Goal: Use online tool/utility: Utilize a website feature to perform a specific function

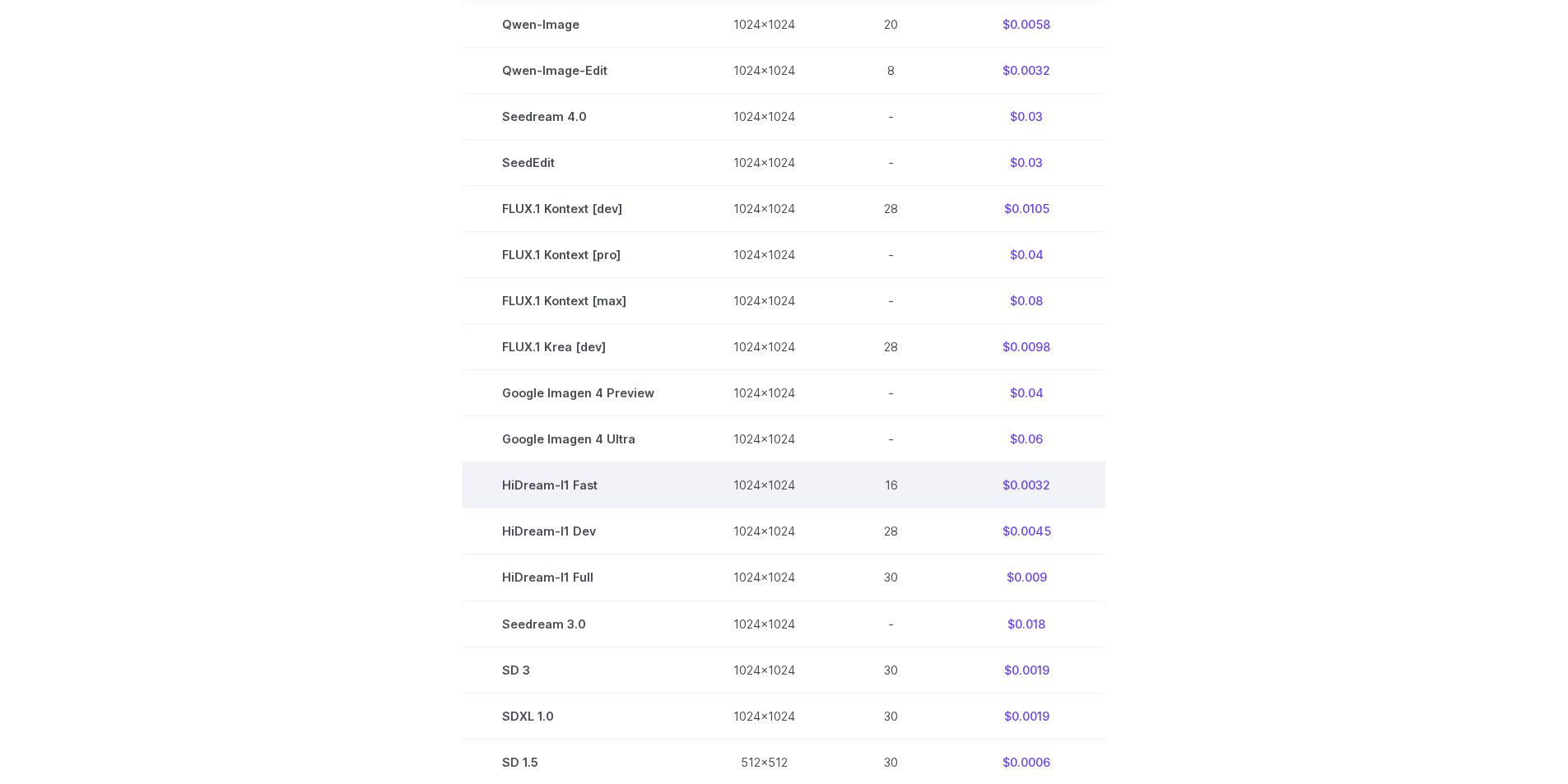
drag, startPoint x: 572, startPoint y: 473, endPoint x: 567, endPoint y: 485, distance: 13.0
click at [571, 476] on td "HiDream-I1 Fast" at bounding box center [578, 485] width 231 height 46
click at [568, 485] on td "HiDream-I1 Fast" at bounding box center [578, 485] width 231 height 46
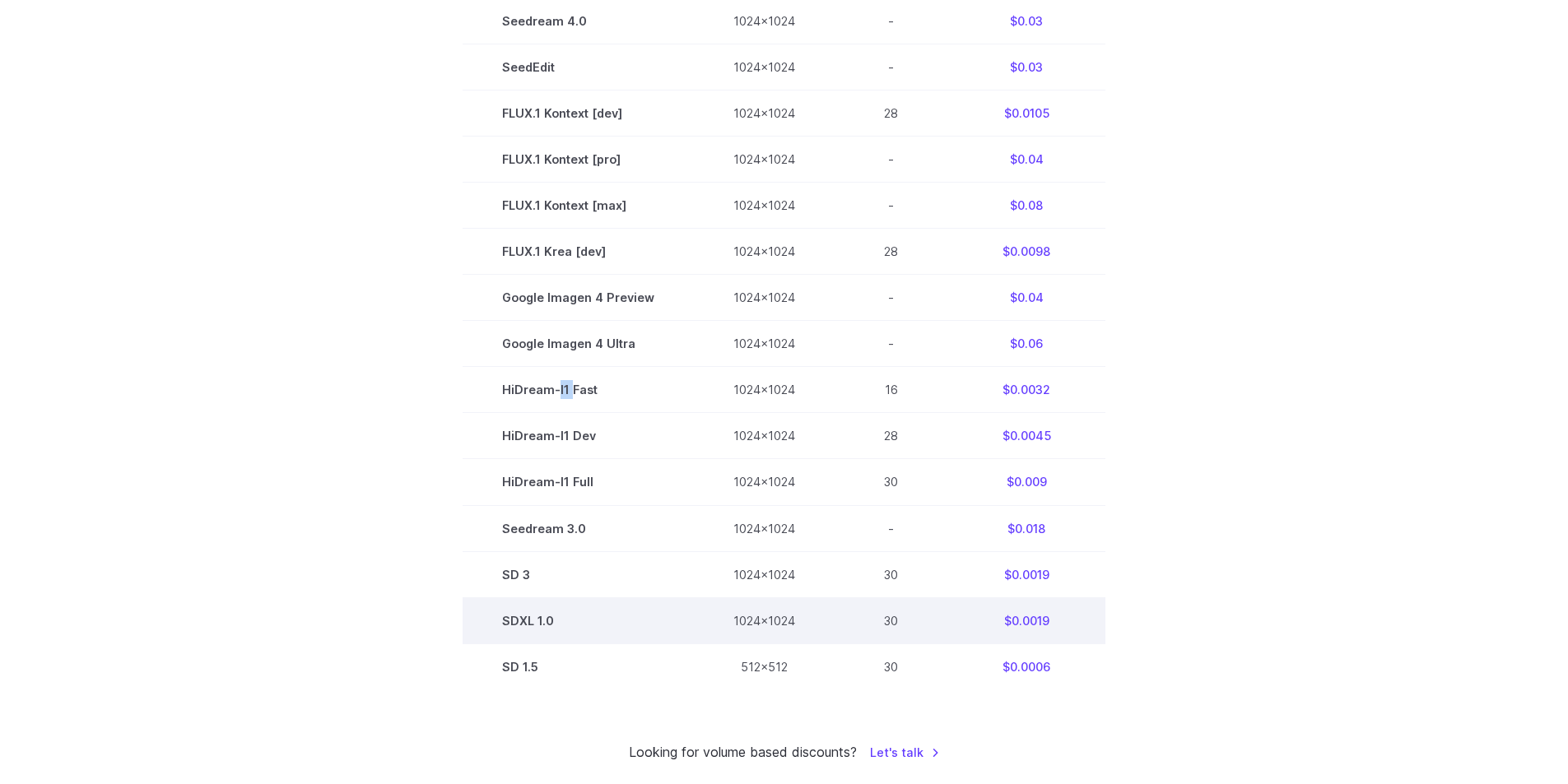
scroll to position [823, 0]
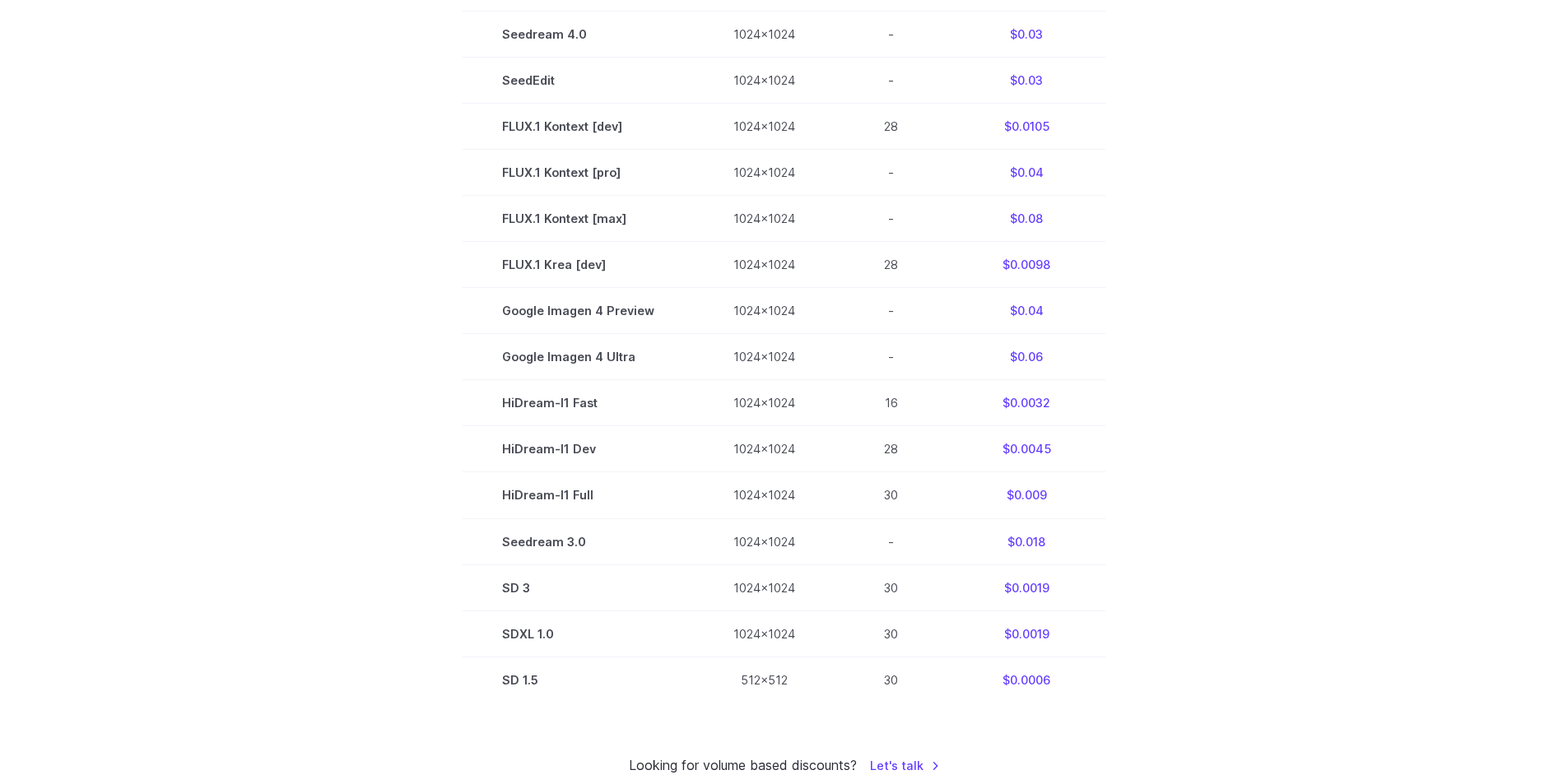
click at [1204, 414] on section "Model Size Steps Price / Image FLUX.1 [schnell] 1024x1024 4 $0.0013 FLUX.1 [dev…" at bounding box center [784, 219] width 1146 height 969
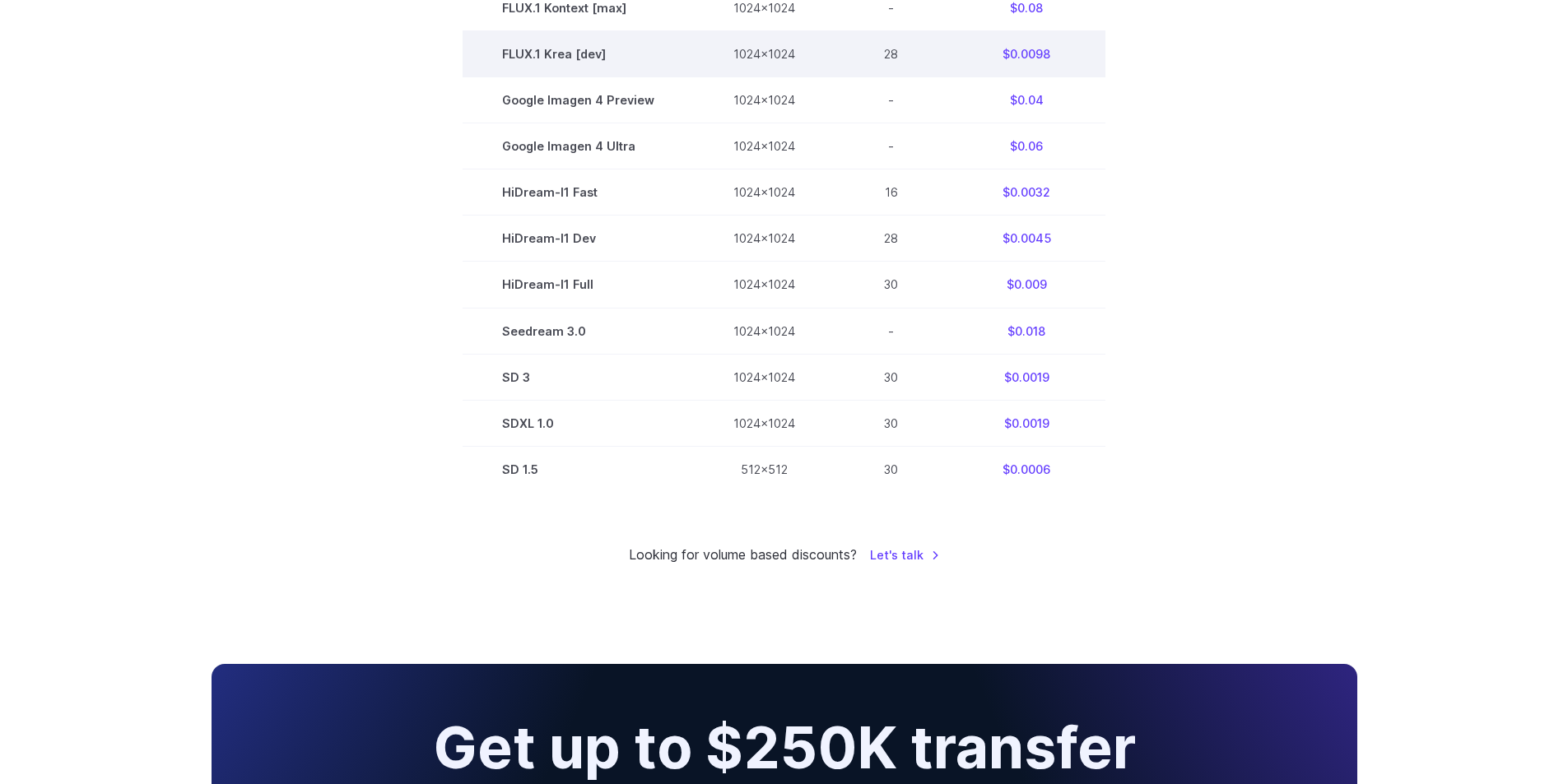
scroll to position [1069, 0]
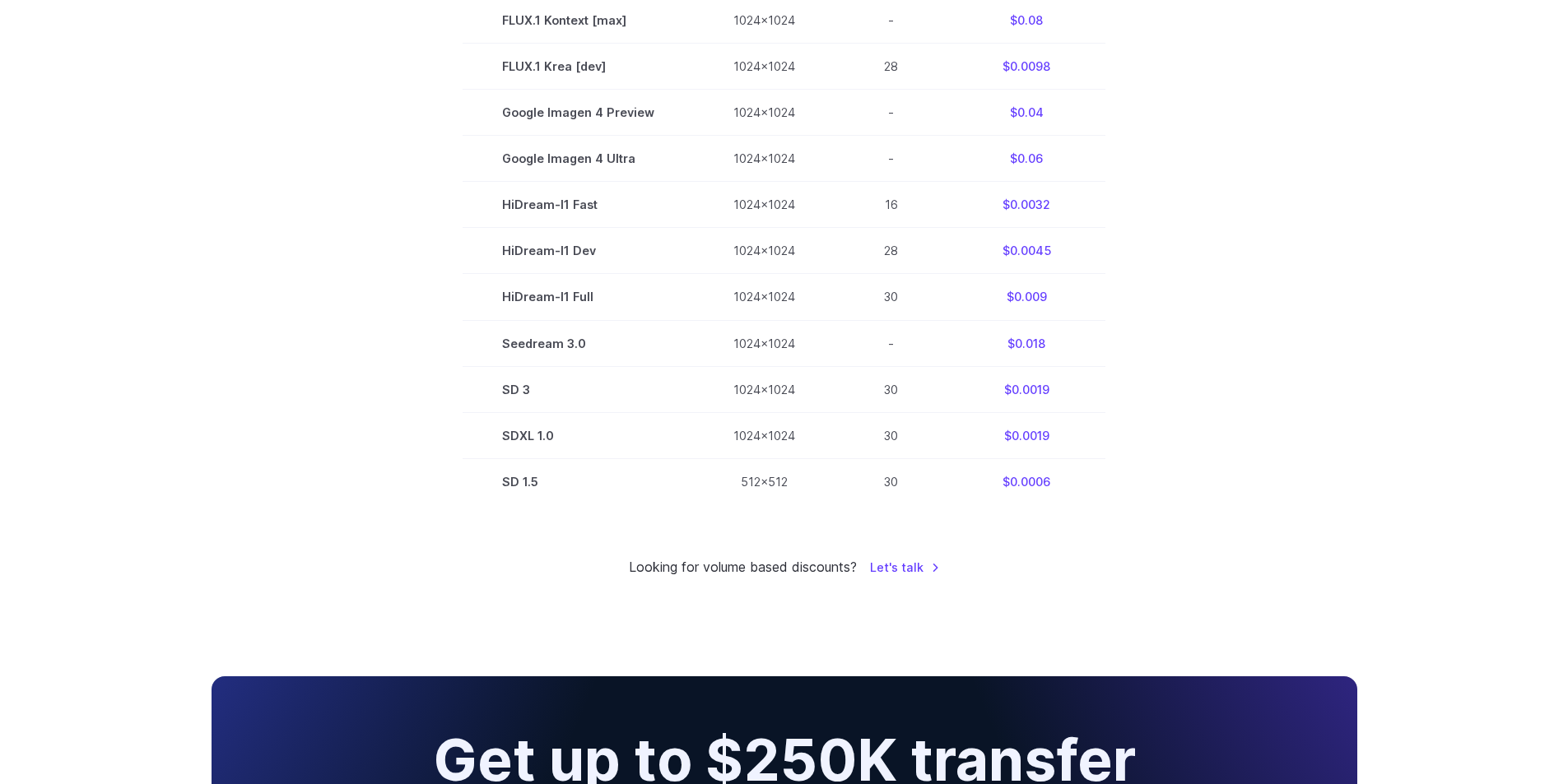
scroll to position [658, 0]
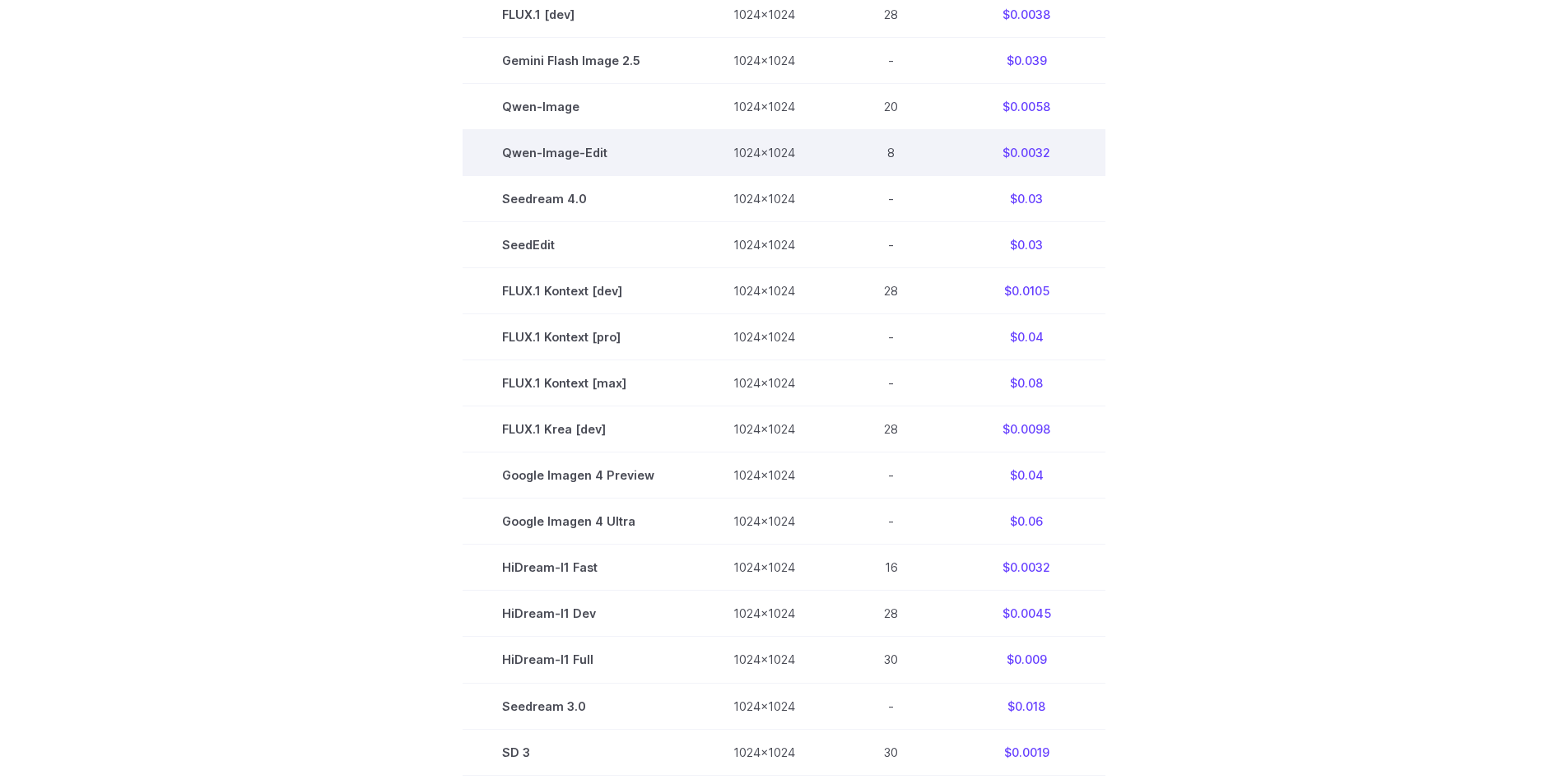
click at [616, 140] on td "Qwen-Image-Edit" at bounding box center [578, 151] width 231 height 46
click at [595, 146] on td "Qwen-Image-Edit" at bounding box center [578, 151] width 231 height 46
click at [597, 146] on td "Qwen-Image-Edit" at bounding box center [578, 151] width 231 height 46
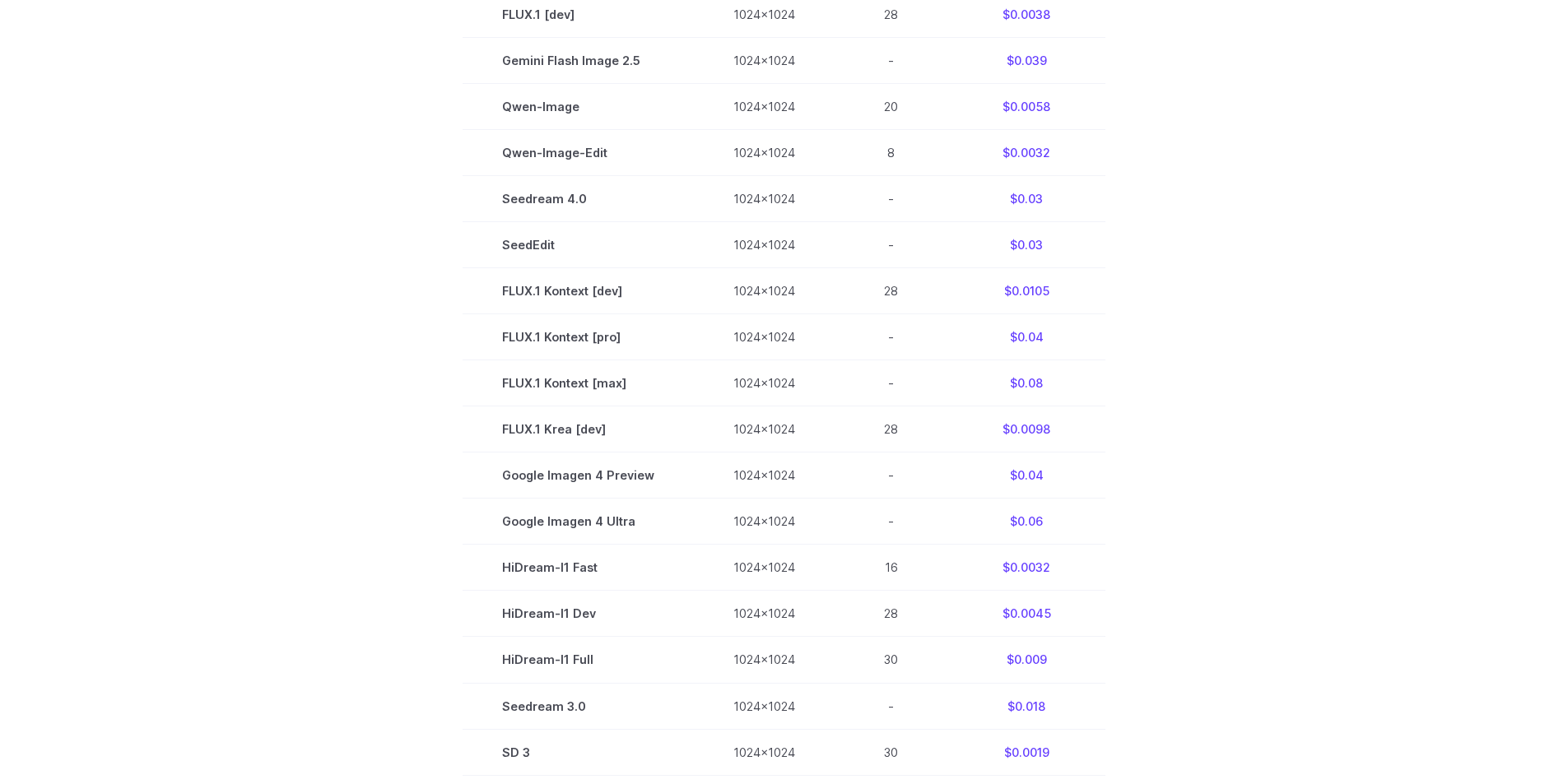
drag, startPoint x: 0, startPoint y: 72, endPoint x: 87, endPoint y: 1, distance: 112.3
click at [3, 70] on div "Pricing based on what you use Exact pricing depends on your setup. Use the Play…" at bounding box center [784, 226] width 1568 height 1585
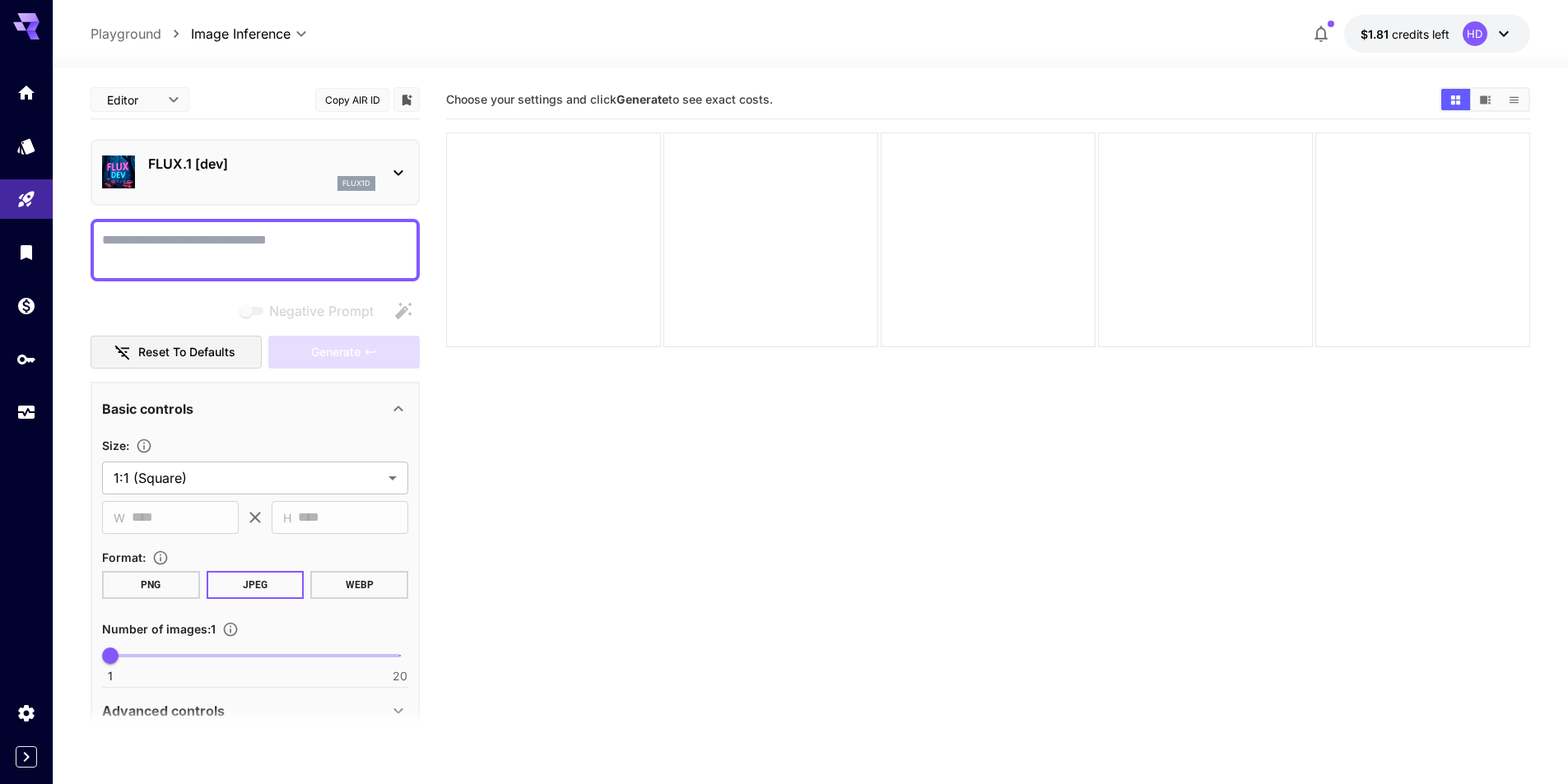
click at [196, 175] on div "FLUX.1 [dev] flux1d" at bounding box center [261, 172] width 227 height 37
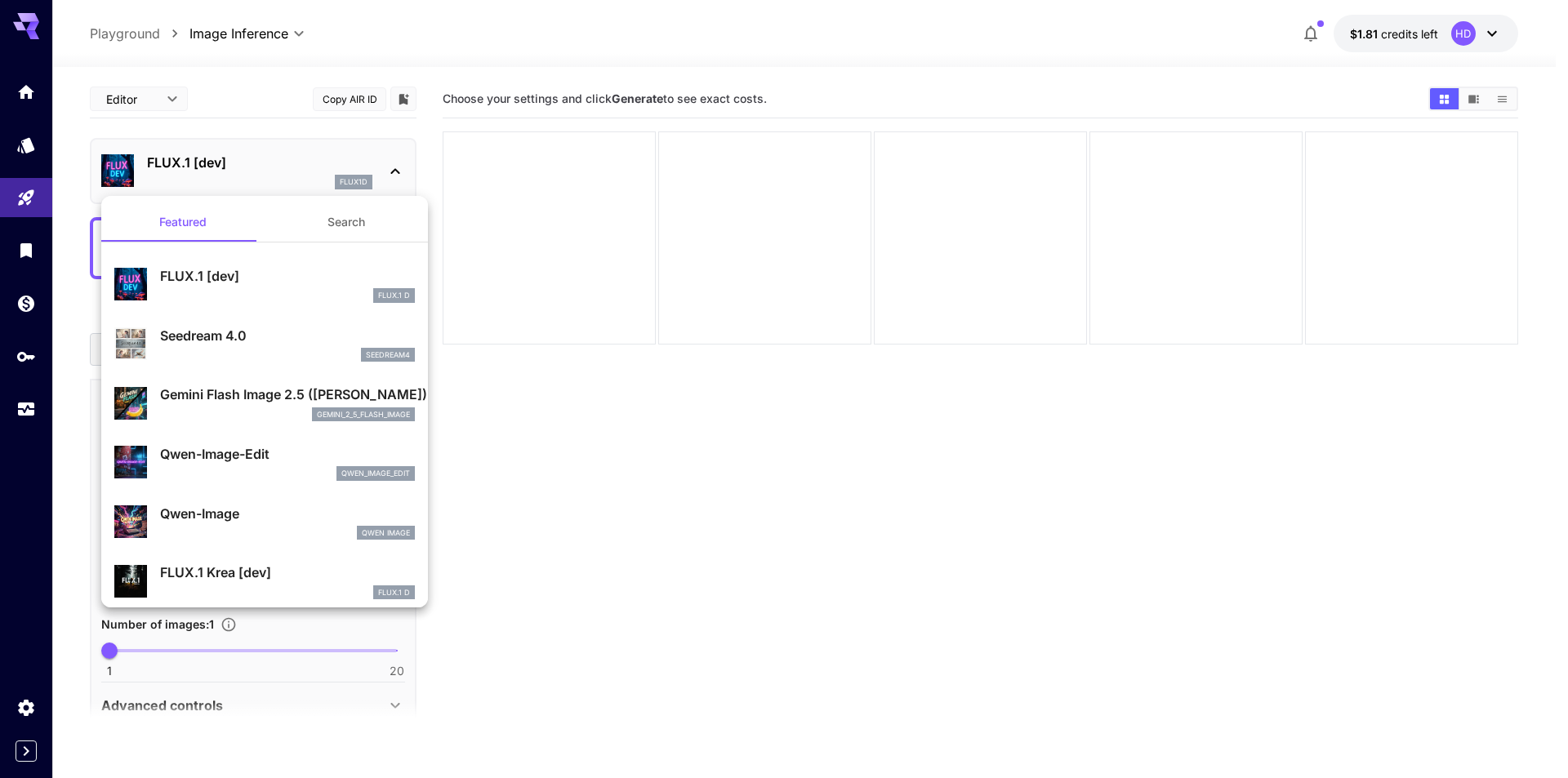
click at [332, 212] on button "Search" at bounding box center [346, 222] width 164 height 39
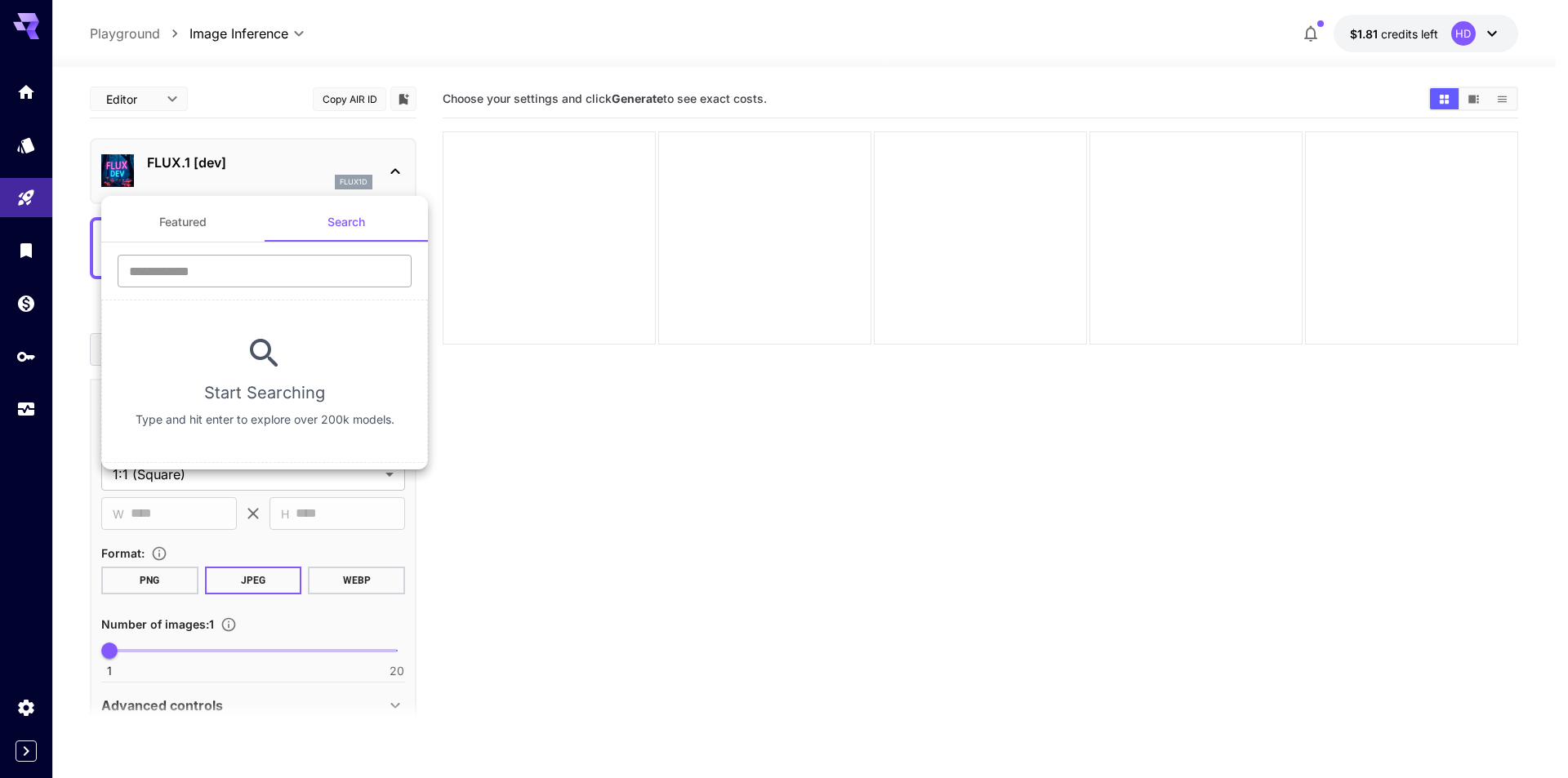
click at [289, 270] on input "text" at bounding box center [264, 271] width 294 height 33
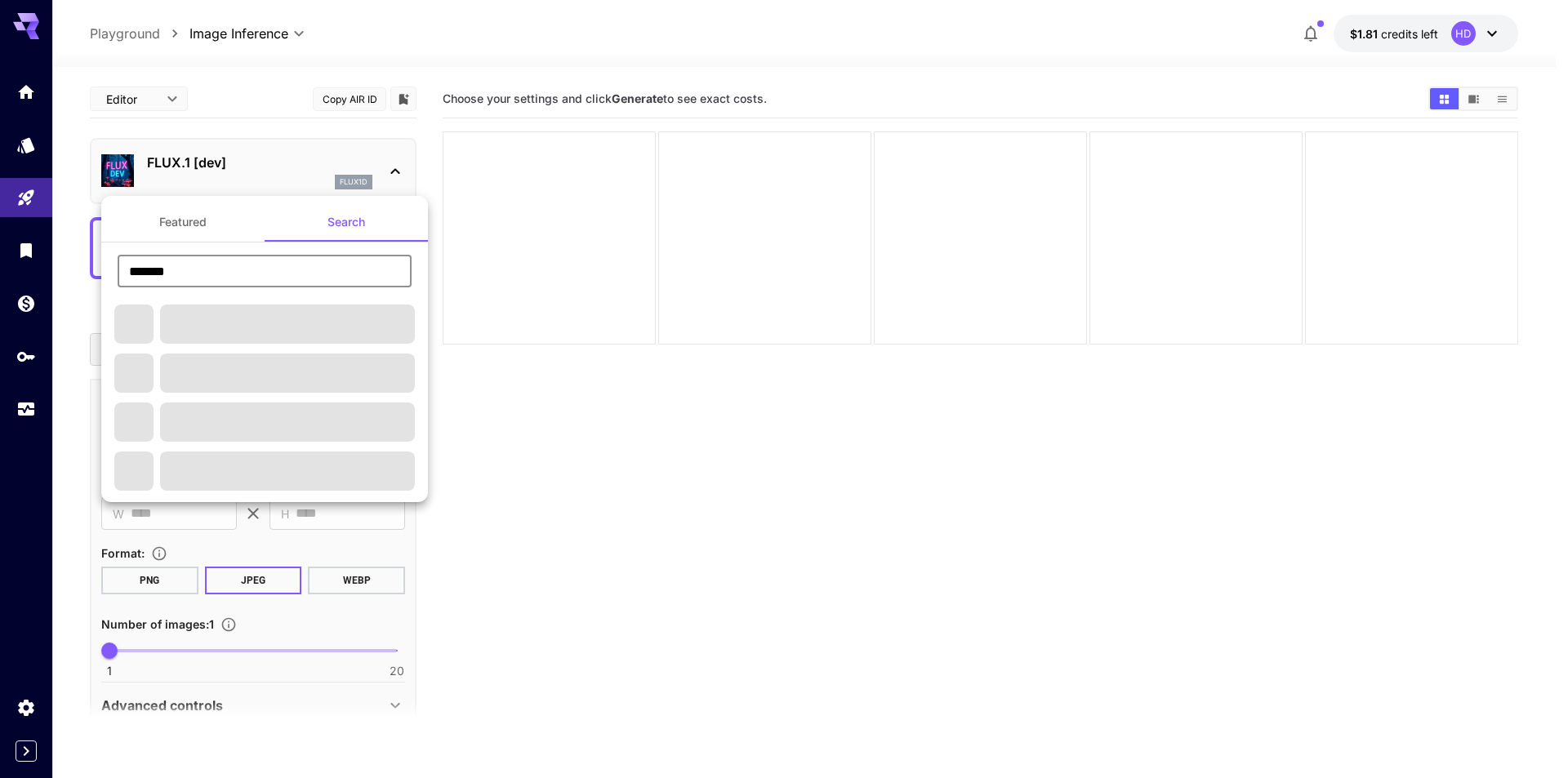
type input "*******"
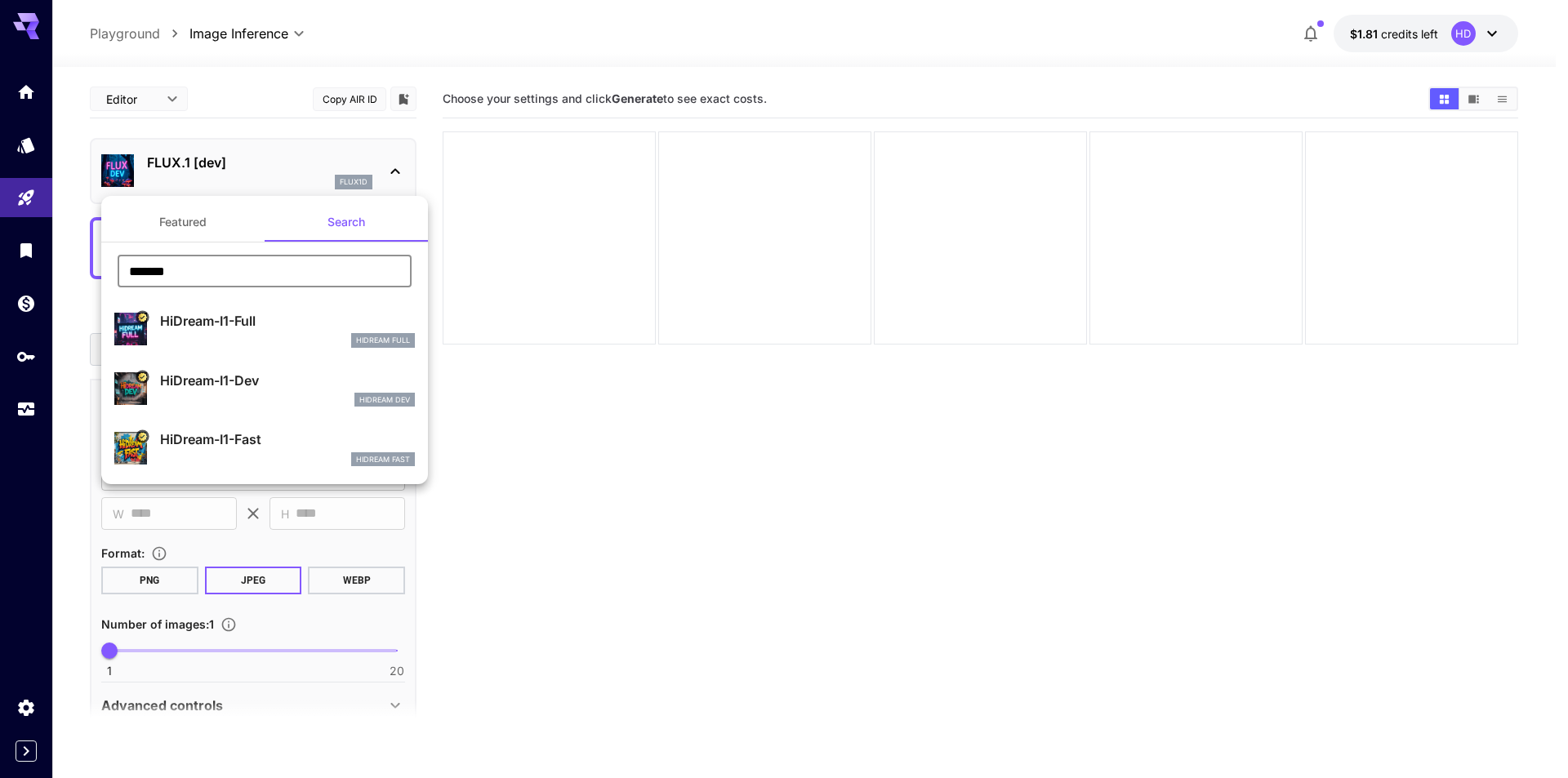
click at [261, 452] on div "HiDream Fast" at bounding box center [287, 459] width 255 height 14
type input "**"
type input "*"
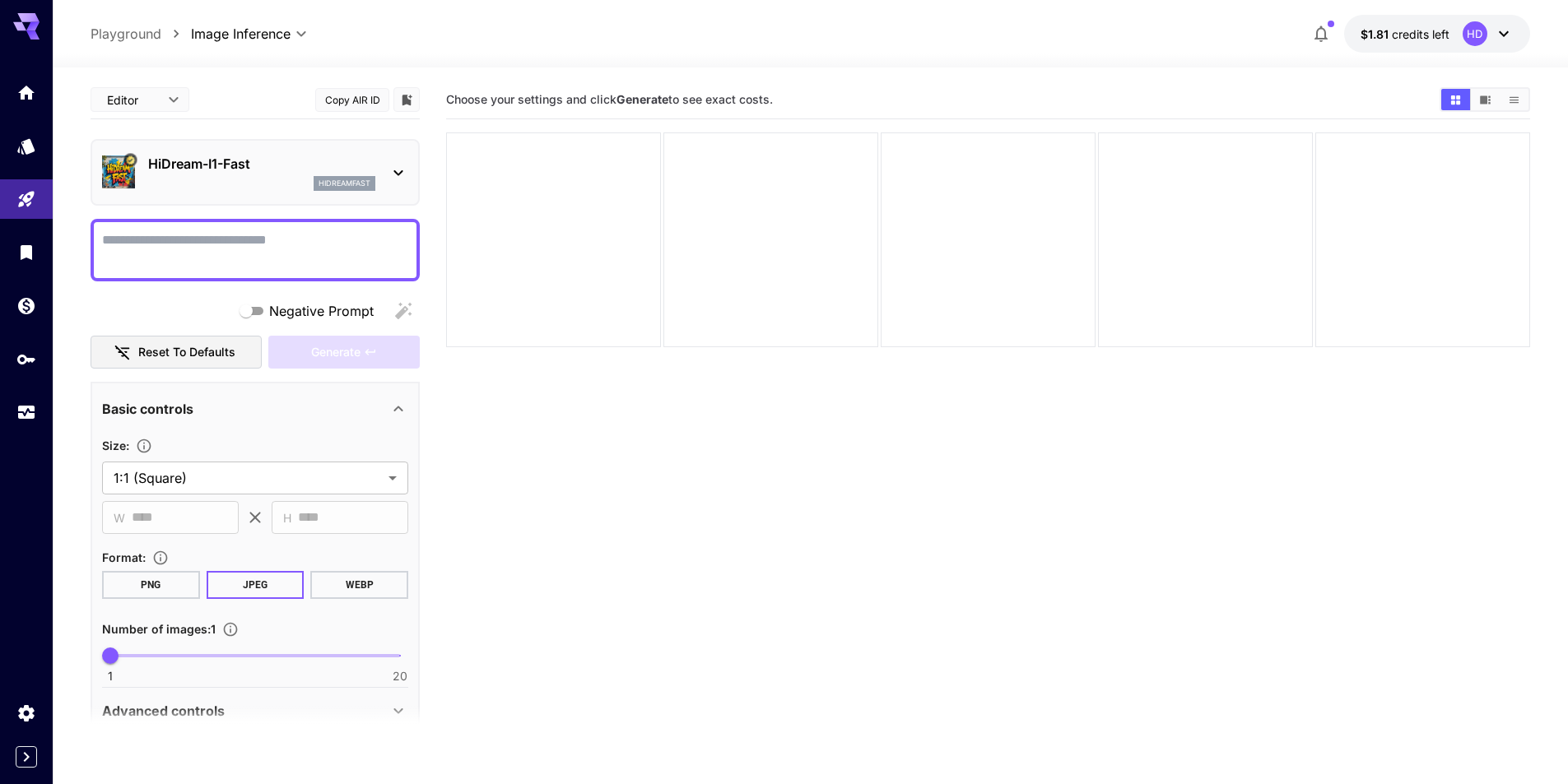
click at [215, 263] on textarea "Negative Prompt" at bounding box center [255, 250] width 306 height 40
paste textarea "**********"
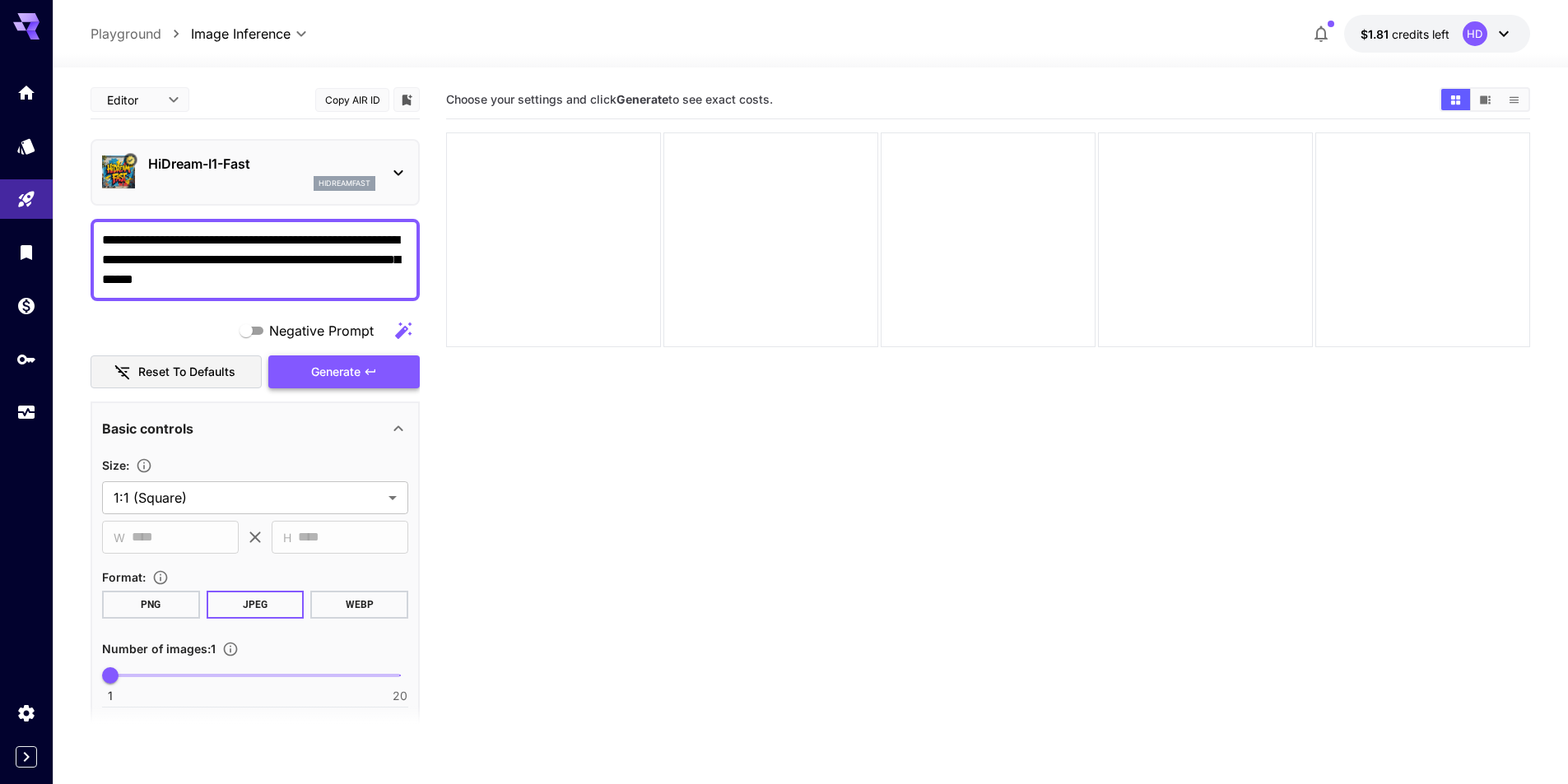
type textarea "**********"
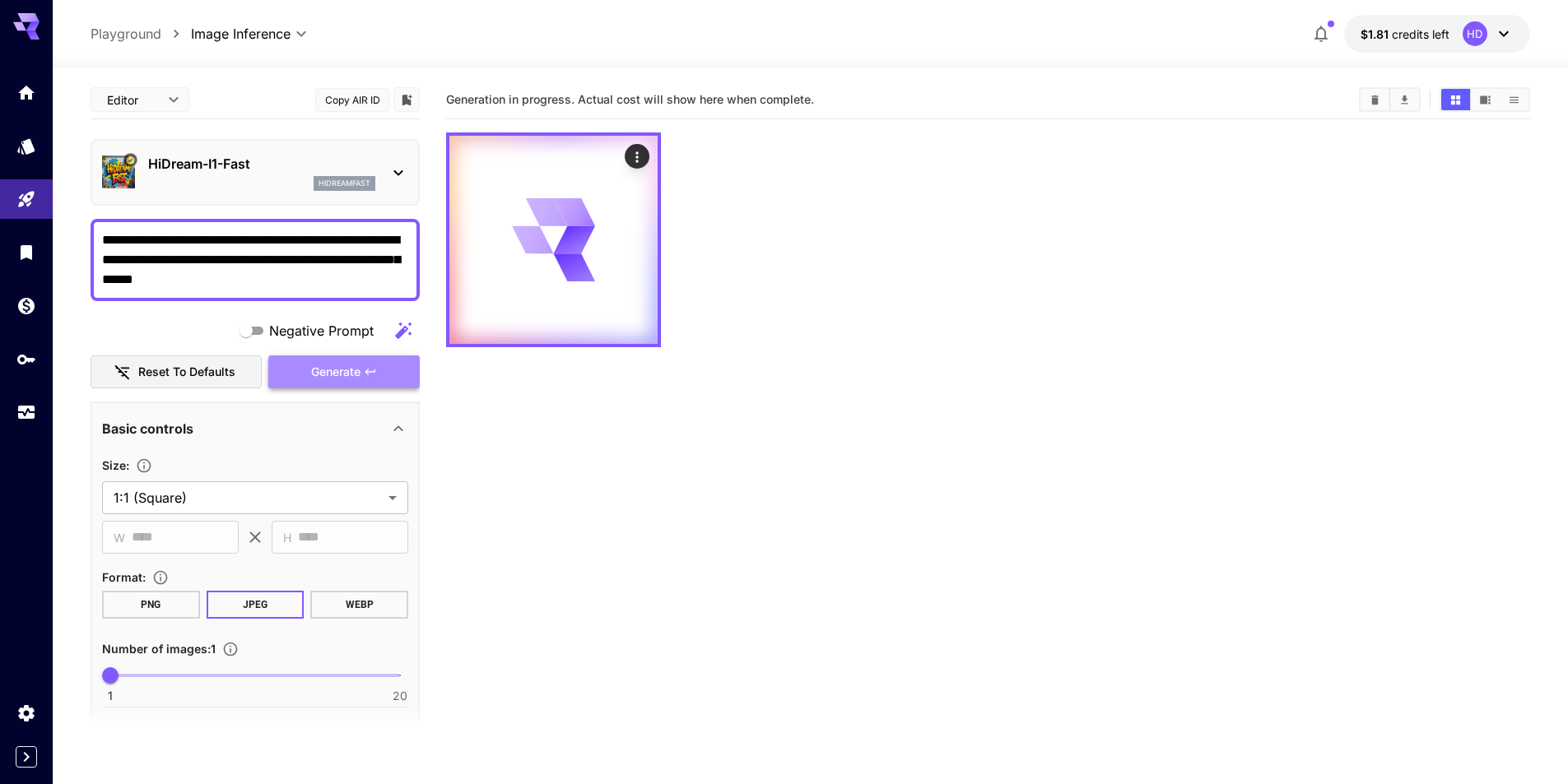
click at [336, 380] on span "Generate" at bounding box center [335, 372] width 50 height 21
click at [349, 369] on span "Generate" at bounding box center [335, 372] width 50 height 21
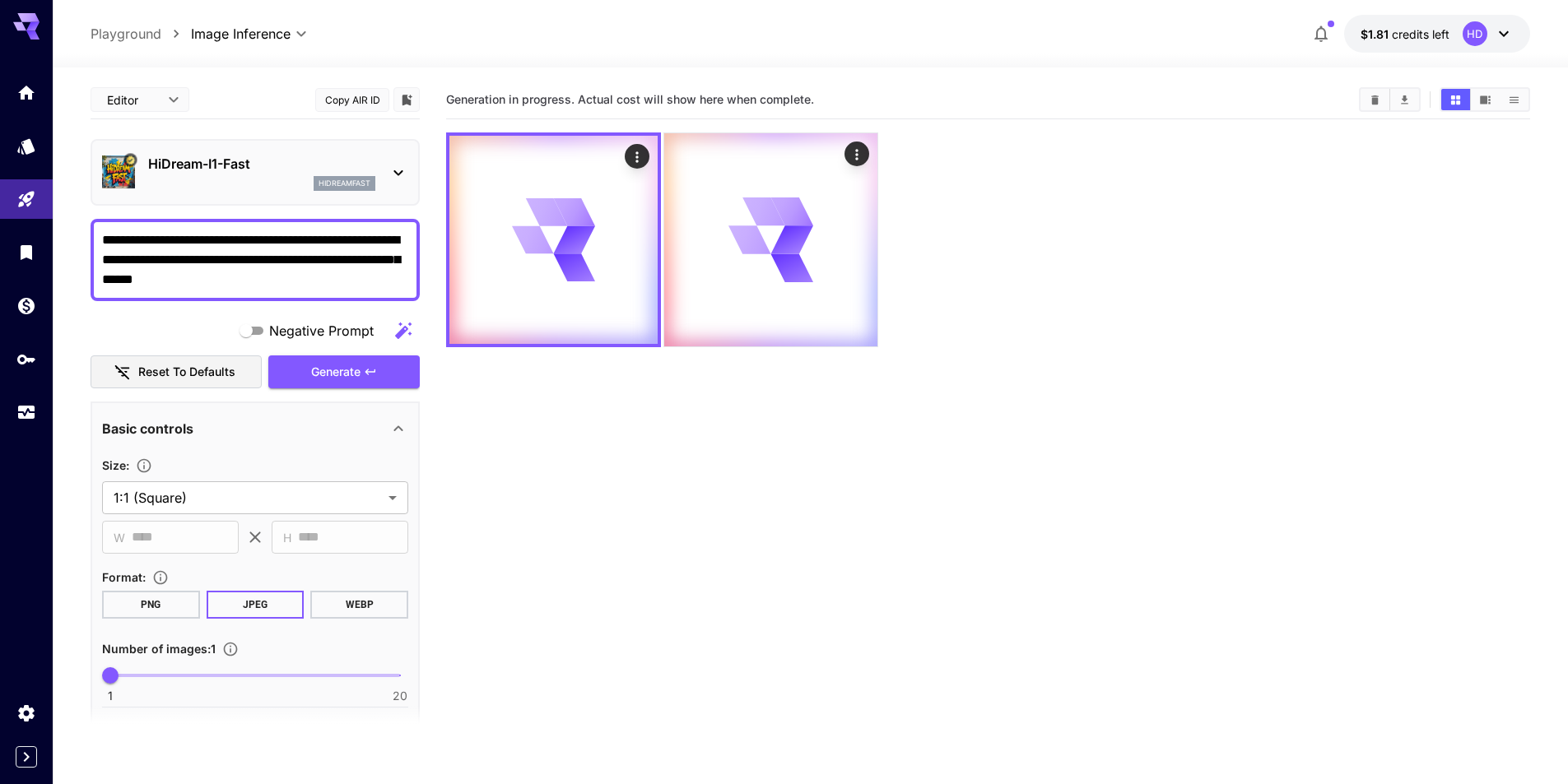
click at [1011, 299] on div at bounding box center [988, 239] width 1084 height 215
click at [857, 159] on icon "Actions" at bounding box center [856, 154] width 3 height 11
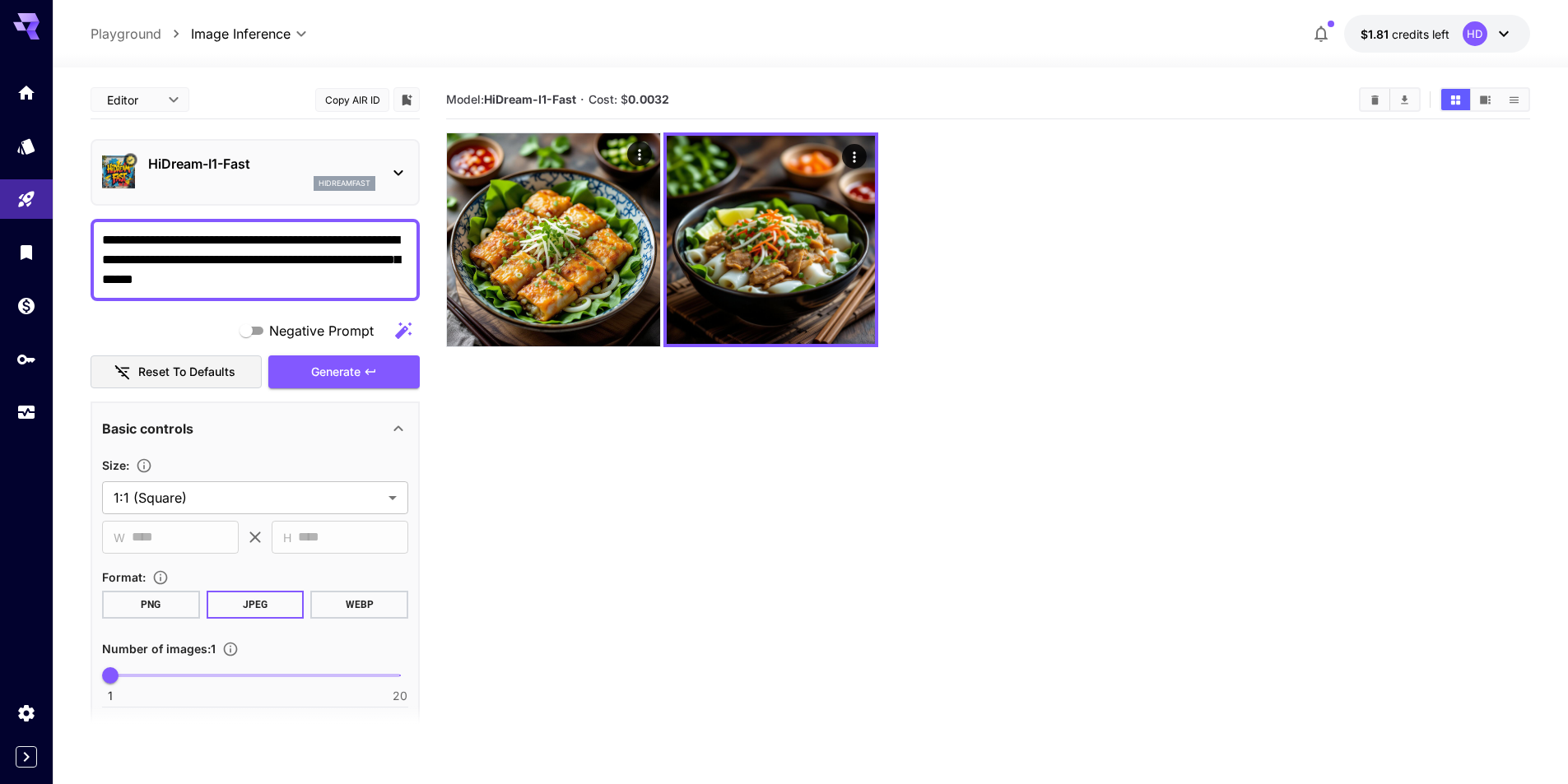
click at [926, 718] on section "Model: HiDream-I1-Fast · Cost: $ 0.0032" at bounding box center [988, 473] width 1084 height 784
click at [387, 162] on div "HiDream-I1-Fast hidreamfast" at bounding box center [255, 173] width 306 height 50
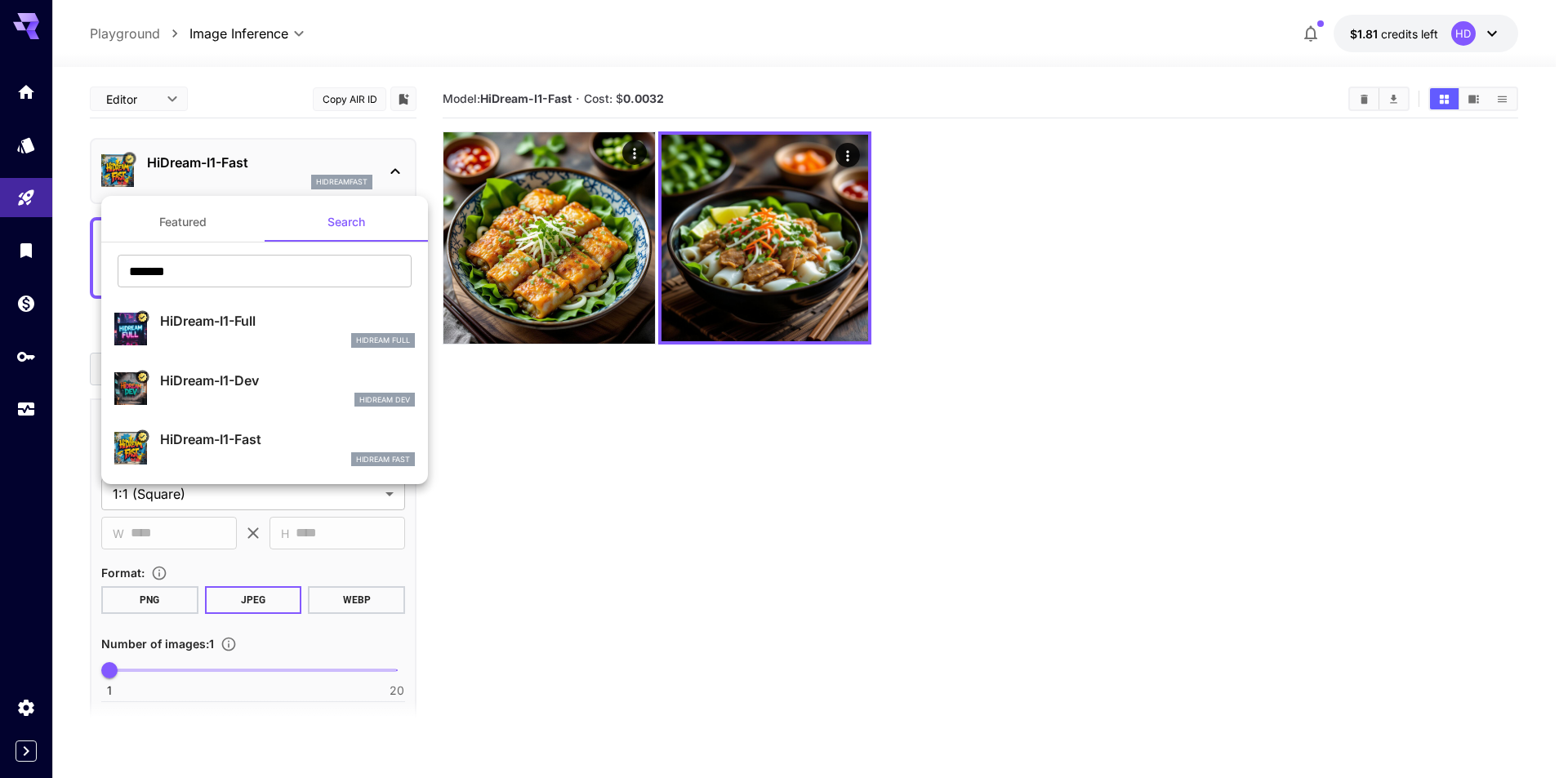
click at [235, 329] on p "HiDream-I1-Full" at bounding box center [287, 321] width 255 height 20
type input "**"
type input "***"
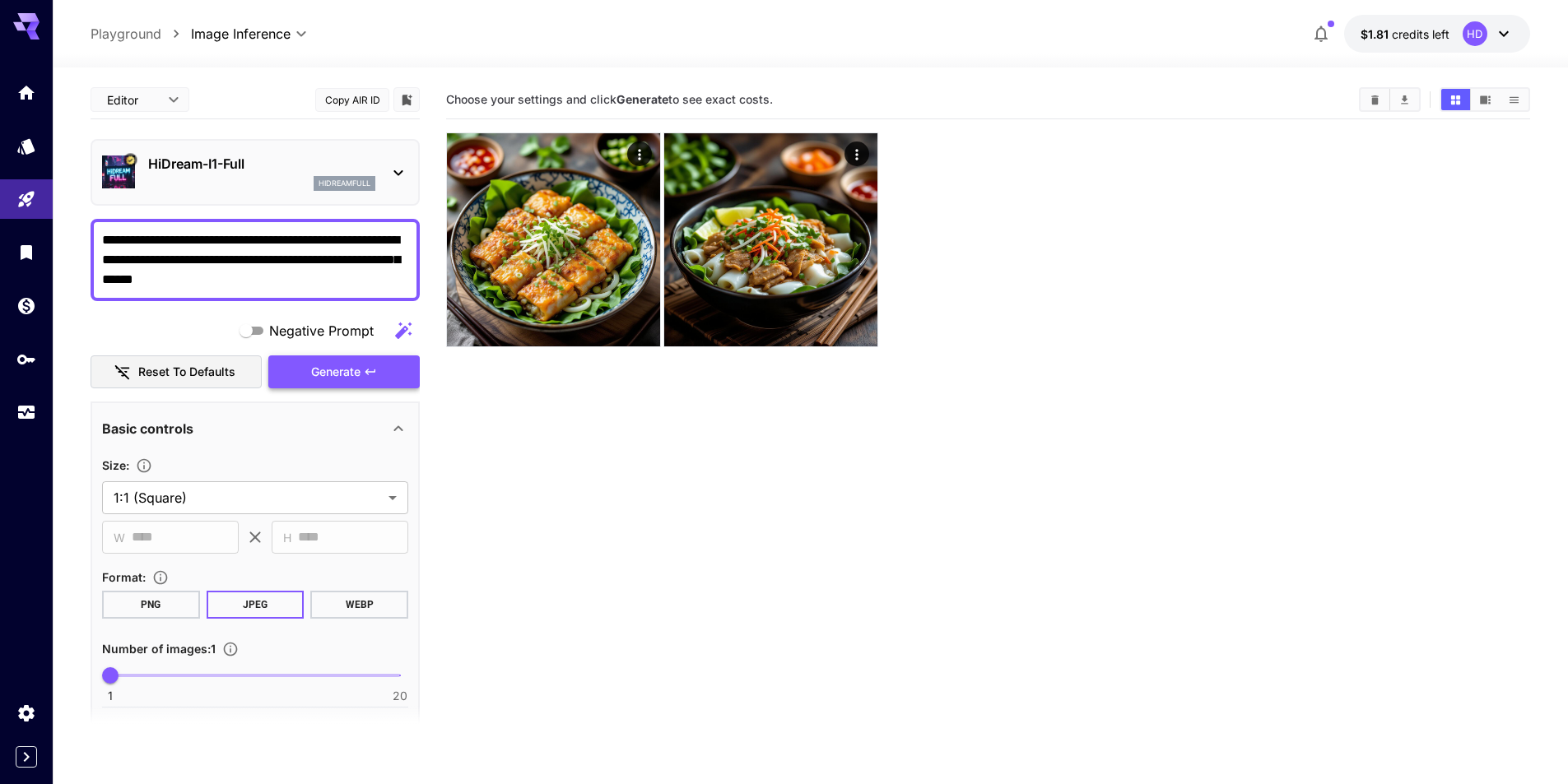
drag, startPoint x: 558, startPoint y: 455, endPoint x: 384, endPoint y: 379, distance: 189.9
click at [555, 452] on section "Choose your settings and click Generate to see exact costs." at bounding box center [988, 473] width 1084 height 784
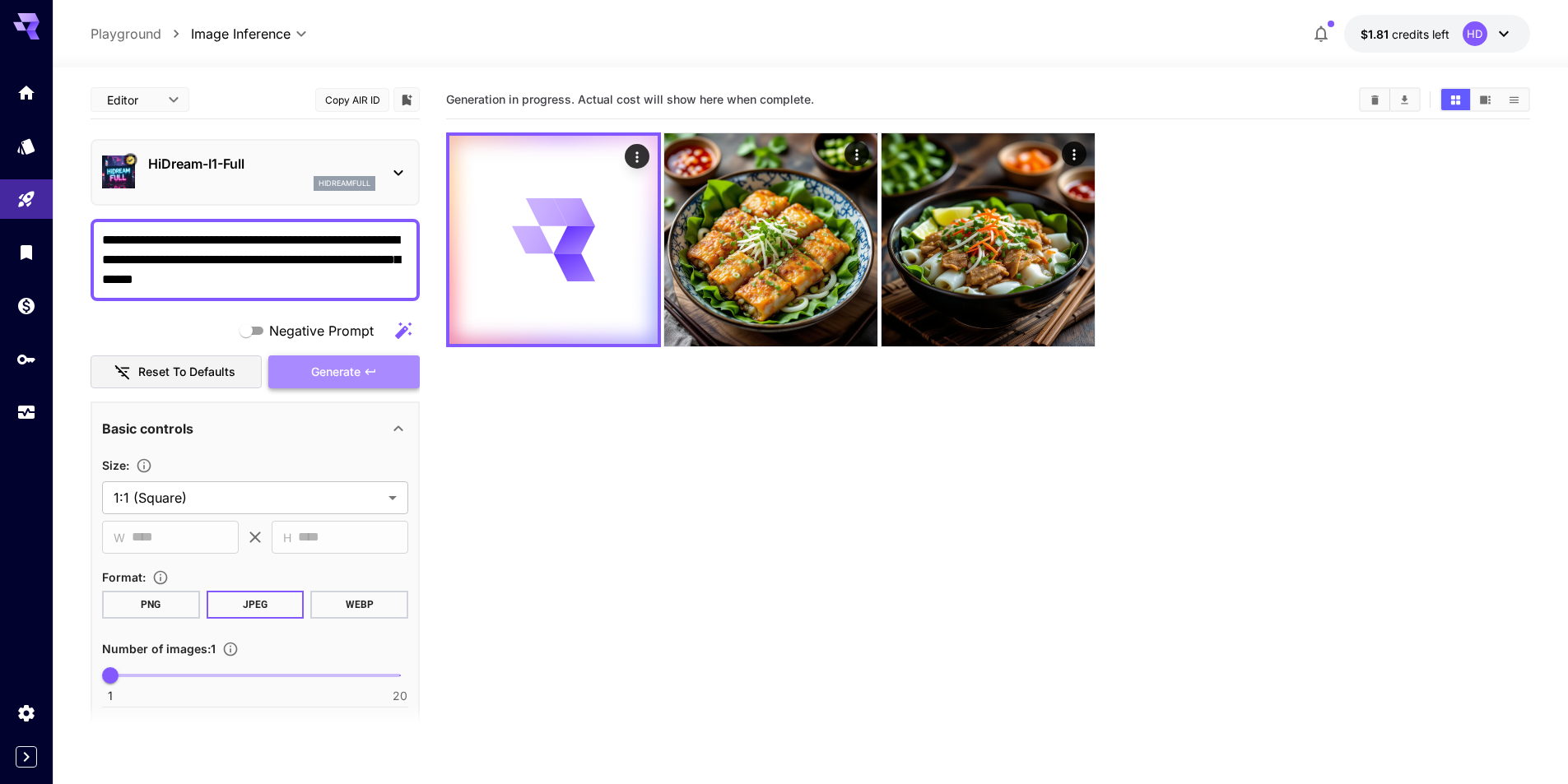
click at [332, 374] on span "Generate" at bounding box center [335, 372] width 50 height 21
click at [869, 459] on section "Generation in progress. Actual cost will show here when complete." at bounding box center [988, 473] width 1084 height 784
click at [684, 717] on section "Generation in progress. Actual cost will show here when complete." at bounding box center [988, 473] width 1084 height 784
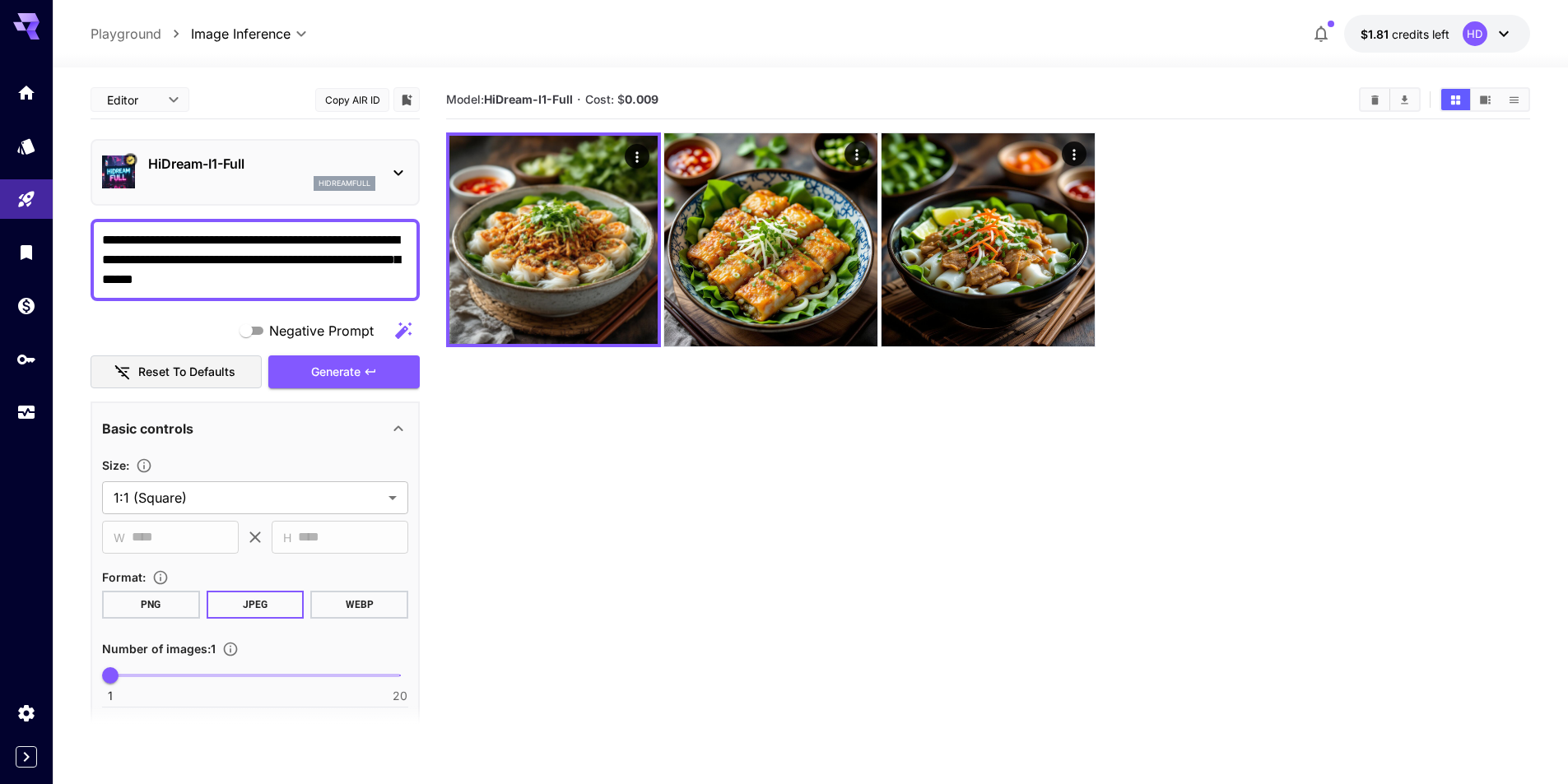
click at [798, 494] on section "Model: HiDream-I1-Full · Cost: $ 0.009" at bounding box center [988, 473] width 1084 height 784
click at [781, 428] on section "Model: HiDream-I1-Full · Cost: $ 0.009" at bounding box center [988, 473] width 1084 height 784
drag, startPoint x: 758, startPoint y: 471, endPoint x: 683, endPoint y: 437, distance: 82.3
click at [755, 472] on section "Model: HiDream-I1-Full · Cost: $ 0.009" at bounding box center [988, 473] width 1084 height 784
click at [295, 176] on div "hidreamfull" at bounding box center [261, 184] width 227 height 14
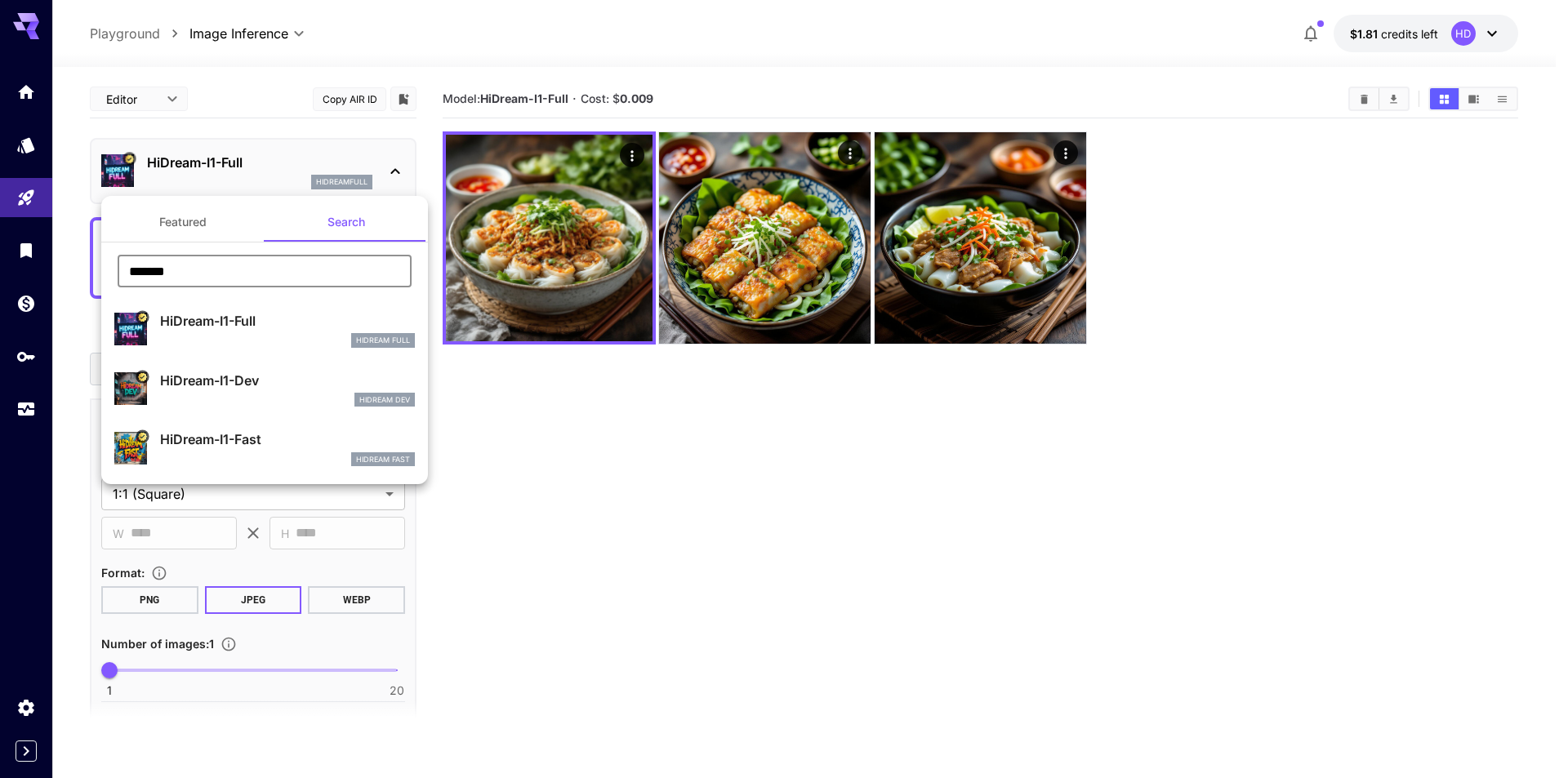
click at [202, 272] on input "*******" at bounding box center [264, 271] width 294 height 33
click at [202, 272] on input "*******" at bounding box center [264, 271] width 294 height 33
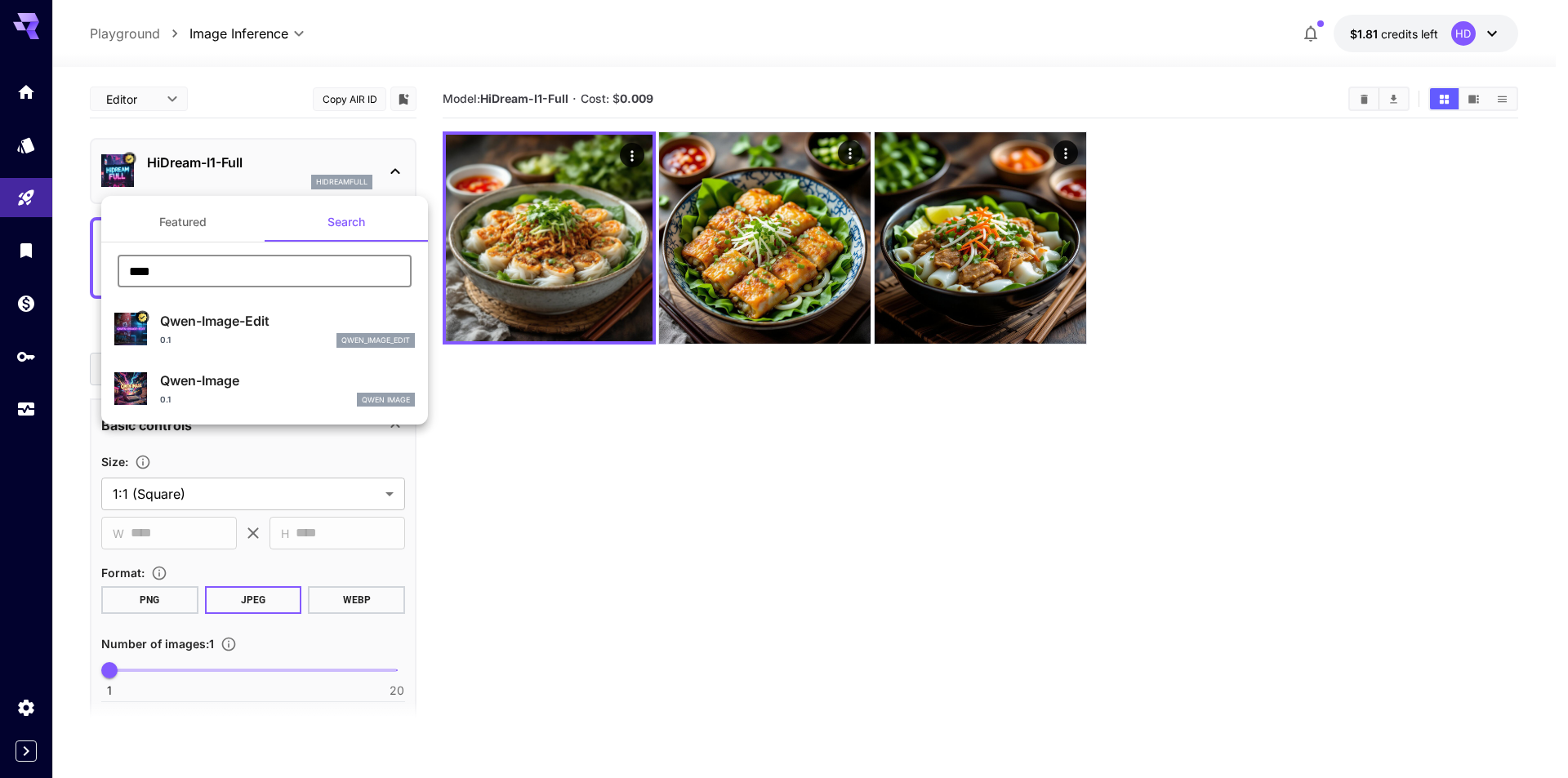
type input "****"
click at [291, 337] on div "0.1 qwen_image_edit" at bounding box center [287, 340] width 255 height 14
type input "*"
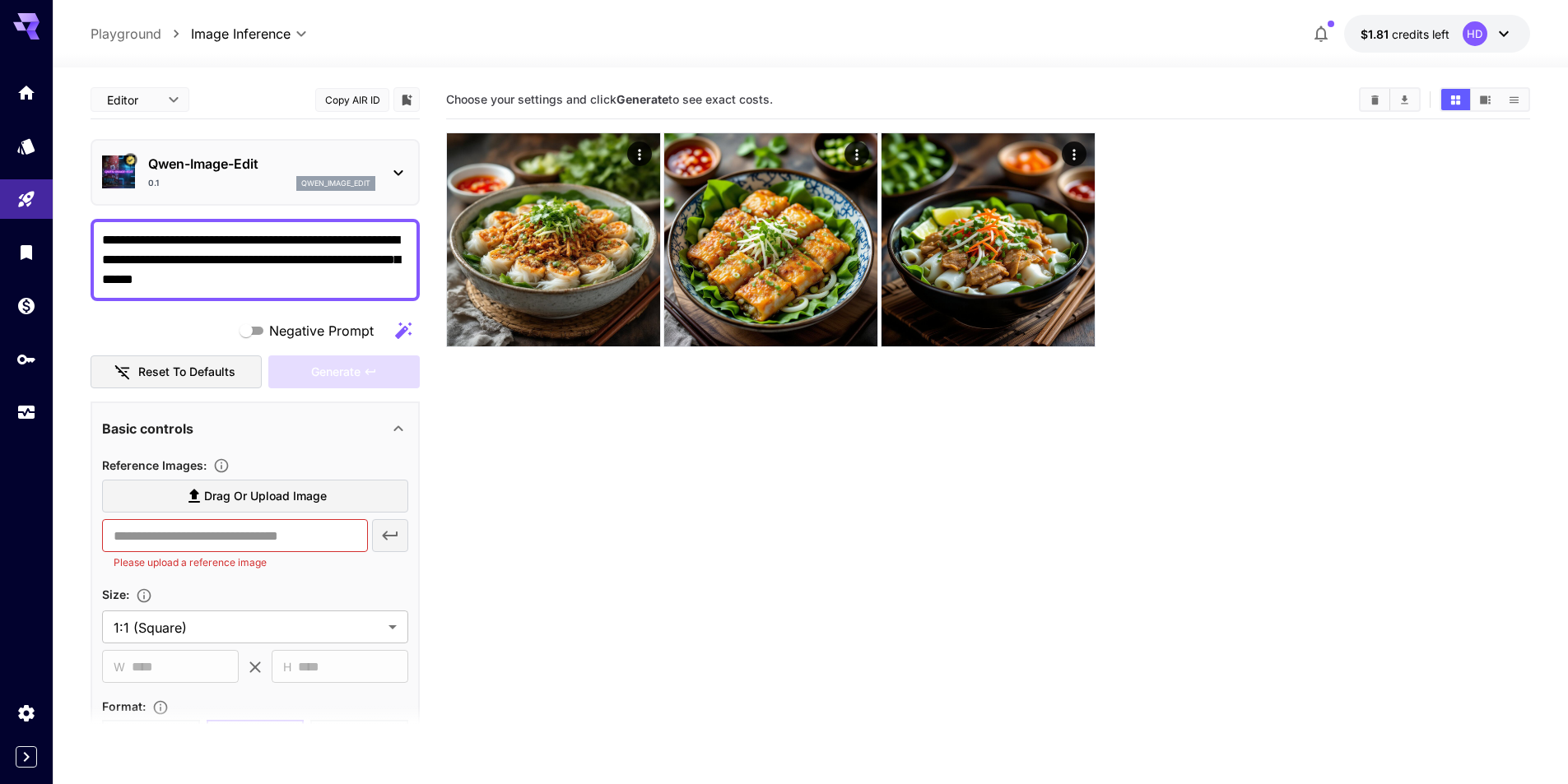
drag, startPoint x: 725, startPoint y: 507, endPoint x: 363, endPoint y: 387, distance: 381.4
click at [722, 507] on section "Choose your settings and click Generate to see exact costs." at bounding box center [988, 473] width 1084 height 784
click at [639, 498] on section "Choose your settings and click Generate to see exact costs." at bounding box center [988, 473] width 1084 height 784
click at [1371, 390] on section "Choose your settings and click Generate to see exact costs." at bounding box center [988, 473] width 1084 height 784
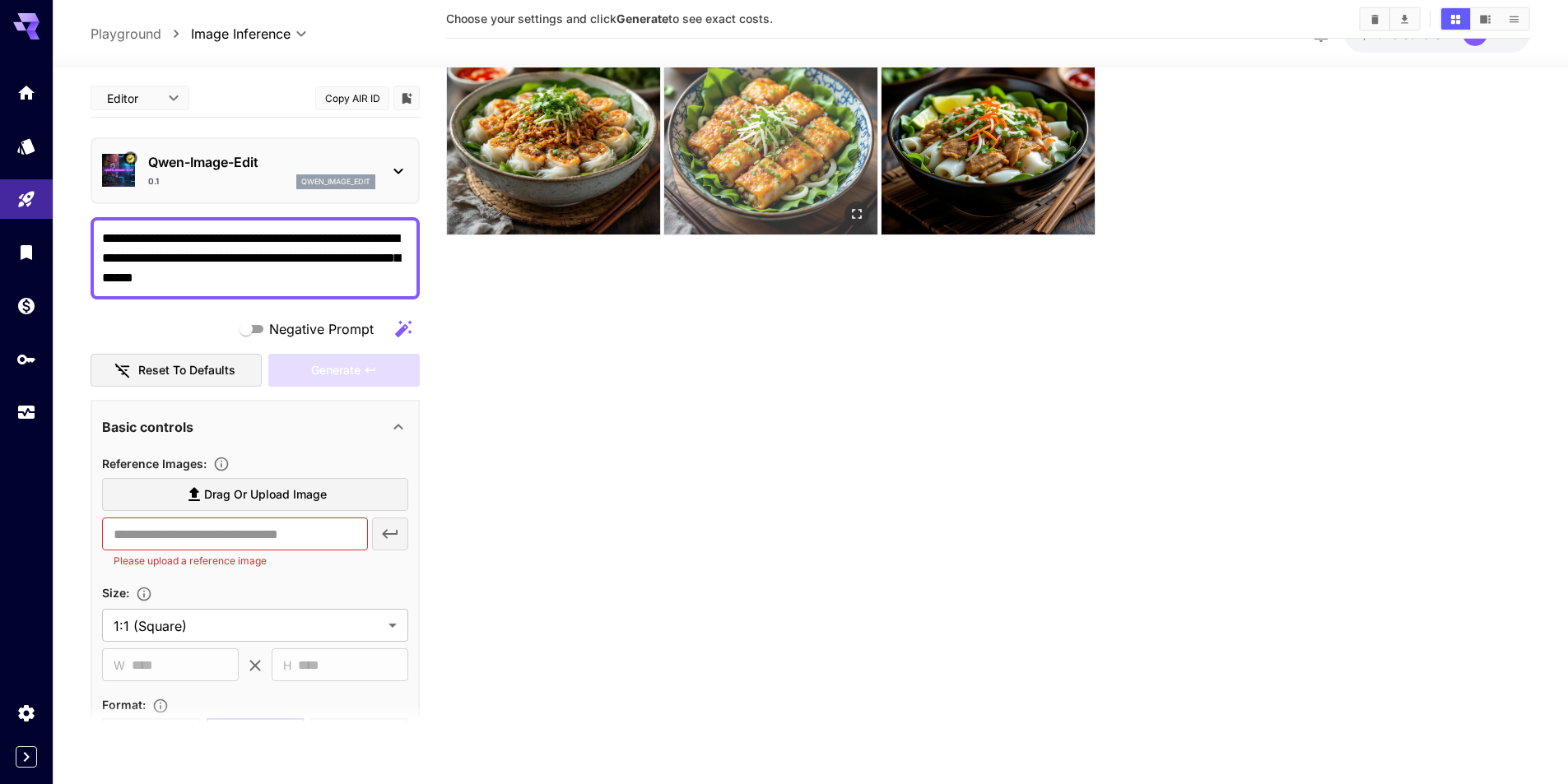
scroll to position [130, 0]
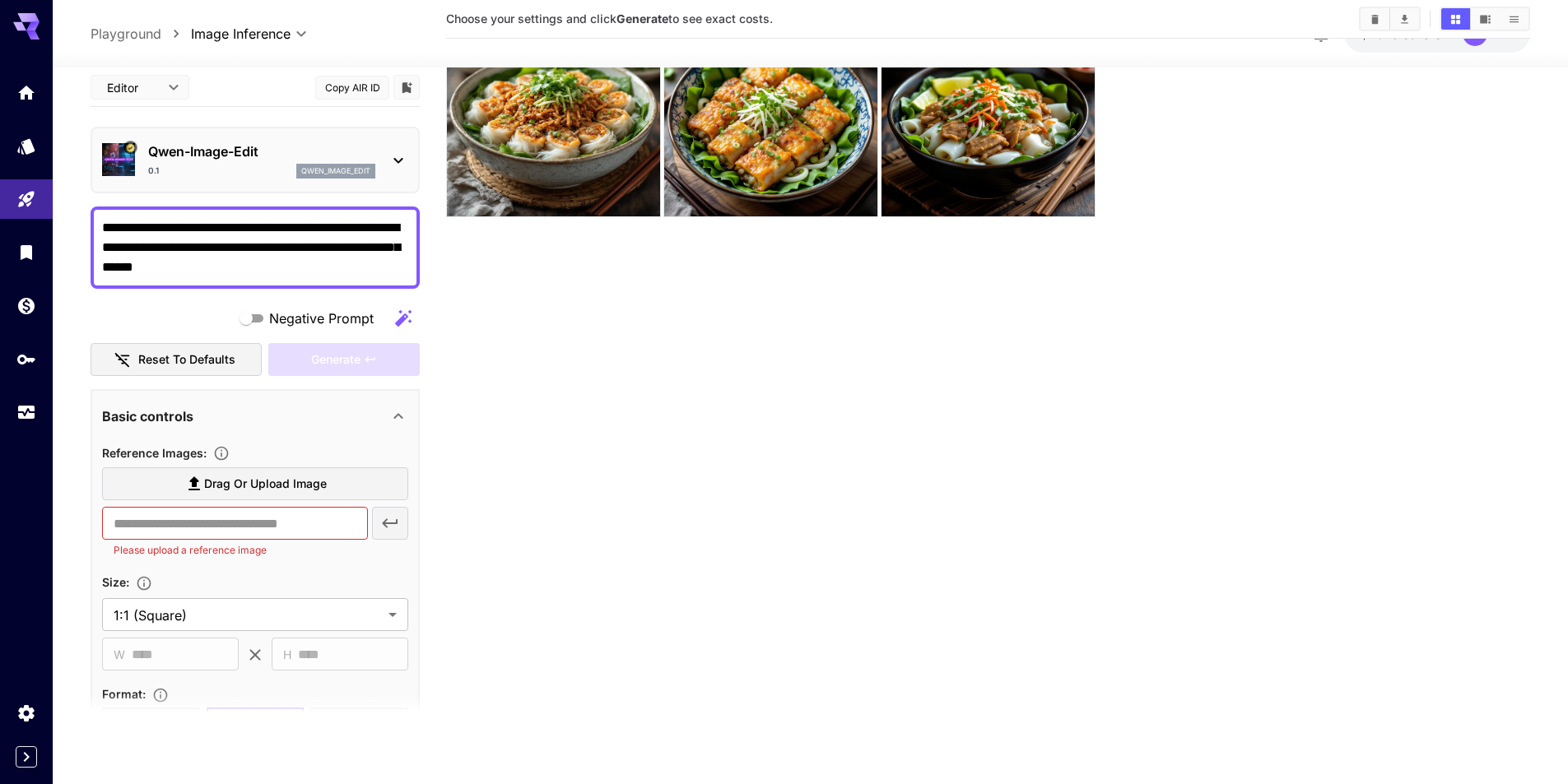
click at [1352, 475] on section "Choose your settings and click Generate to see exact costs." at bounding box center [988, 342] width 1084 height 784
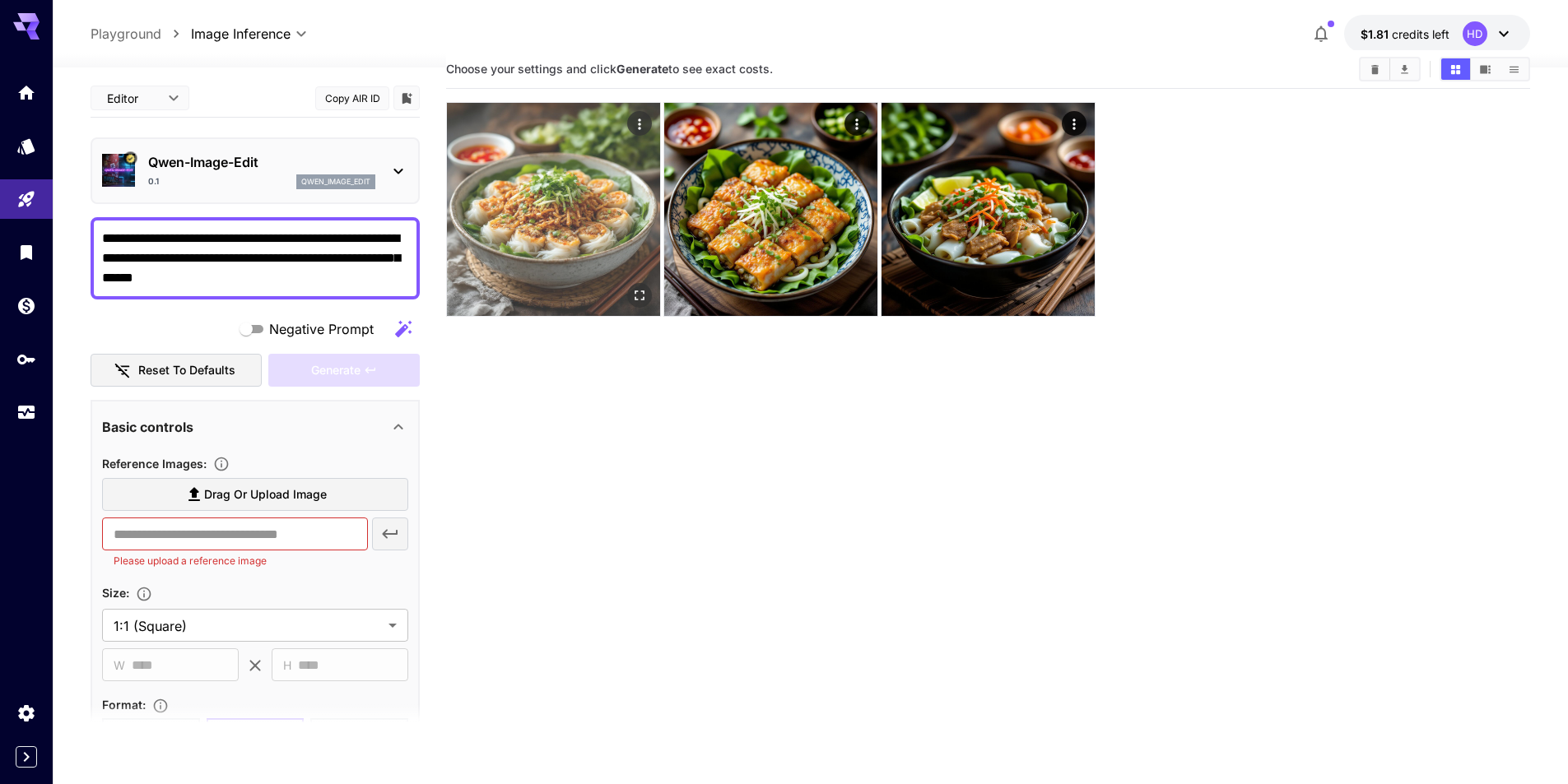
scroll to position [0, 0]
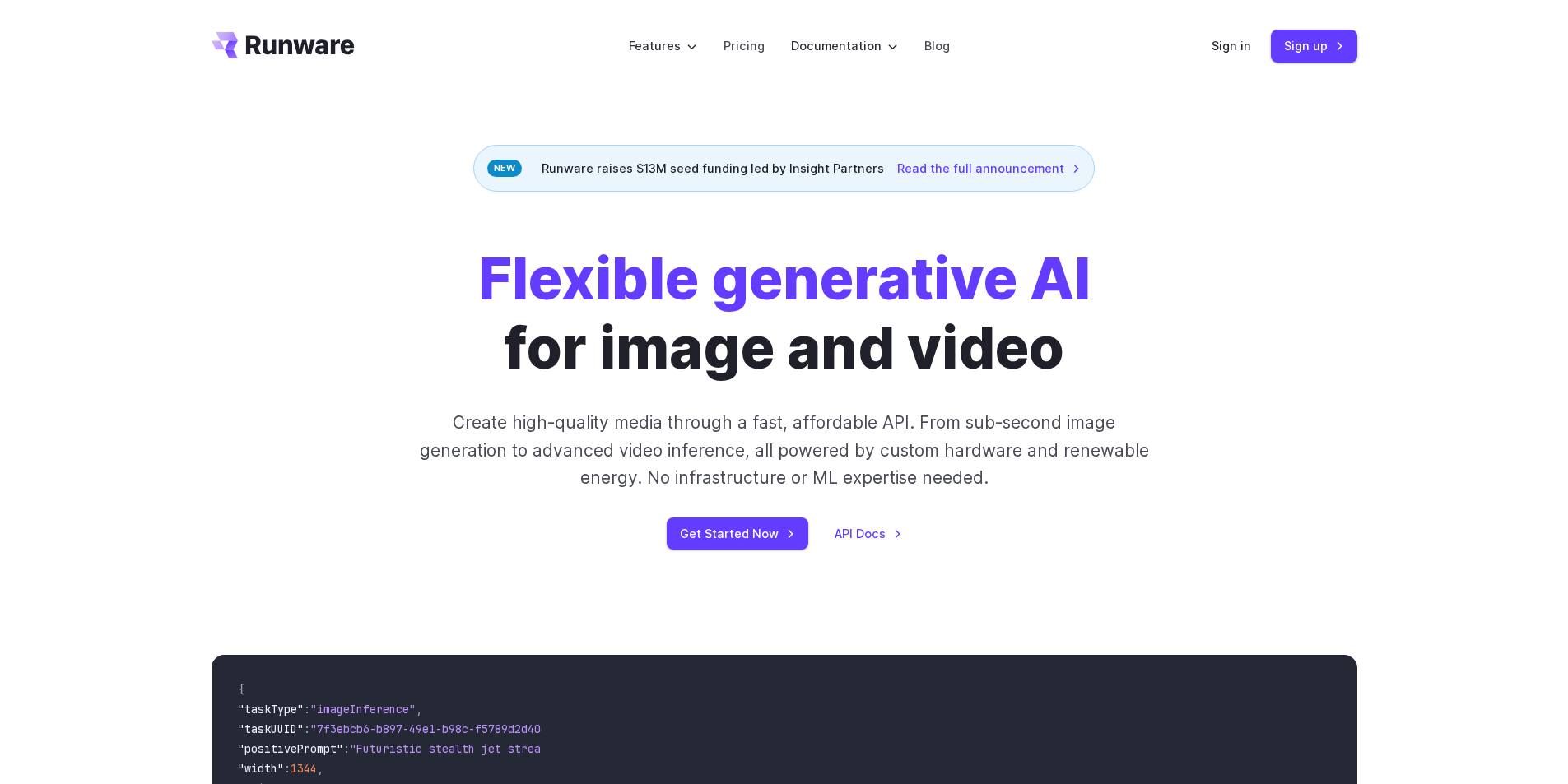
click at [1209, 42] on header "Features Tasks Image generation Video generation Sonic Inference Engine™ Models…" at bounding box center [784, 46] width 1185 height 92
click at [1224, 43] on link "Sign in" at bounding box center [1231, 45] width 40 height 19
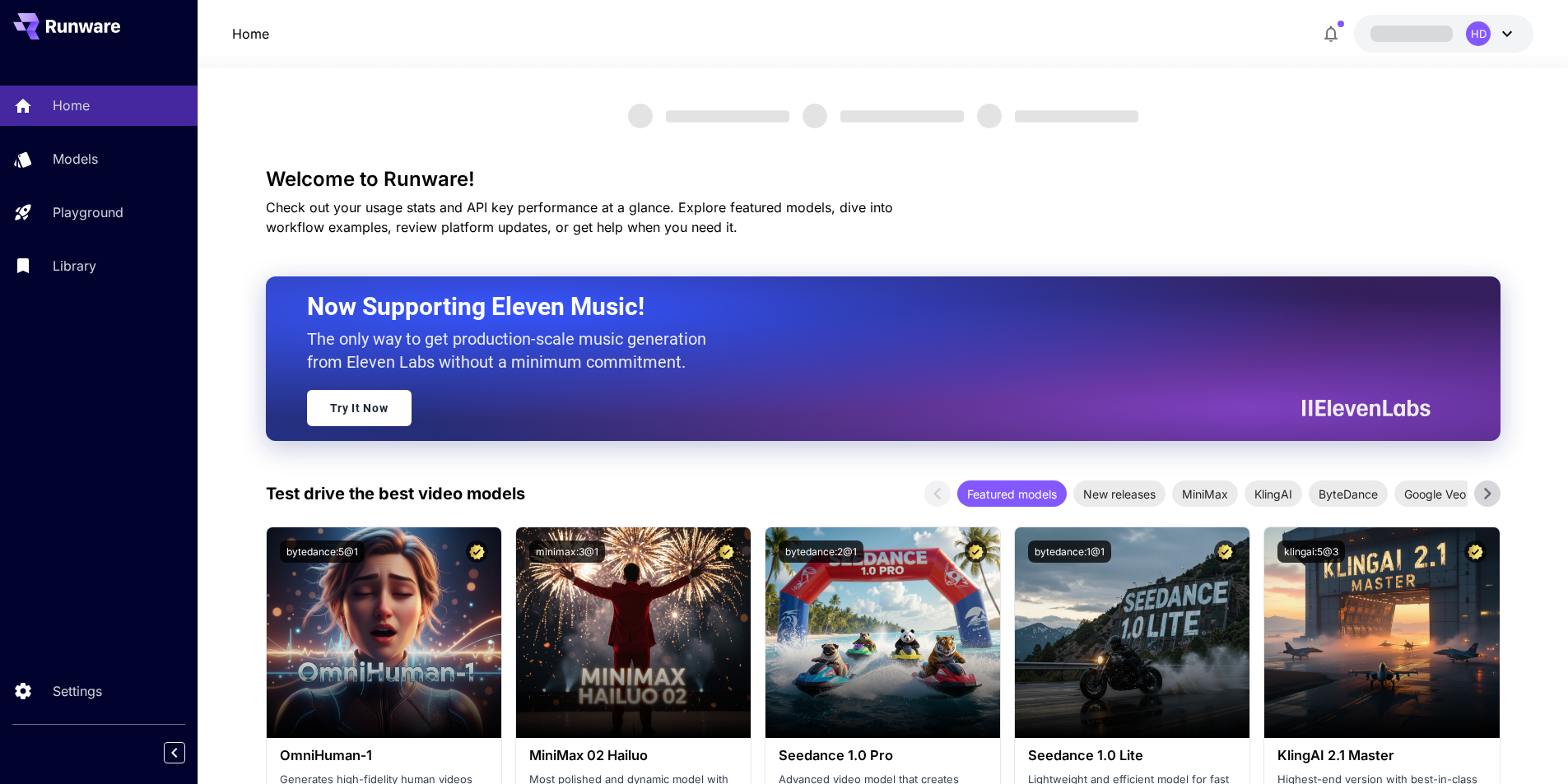
click at [75, 415] on div "Home Models Playground Library Settings" at bounding box center [98, 392] width 197 height 784
click at [100, 559] on div "Home Models Playground Library Wallet API Keys Usage Settings" at bounding box center [98, 392] width 197 height 784
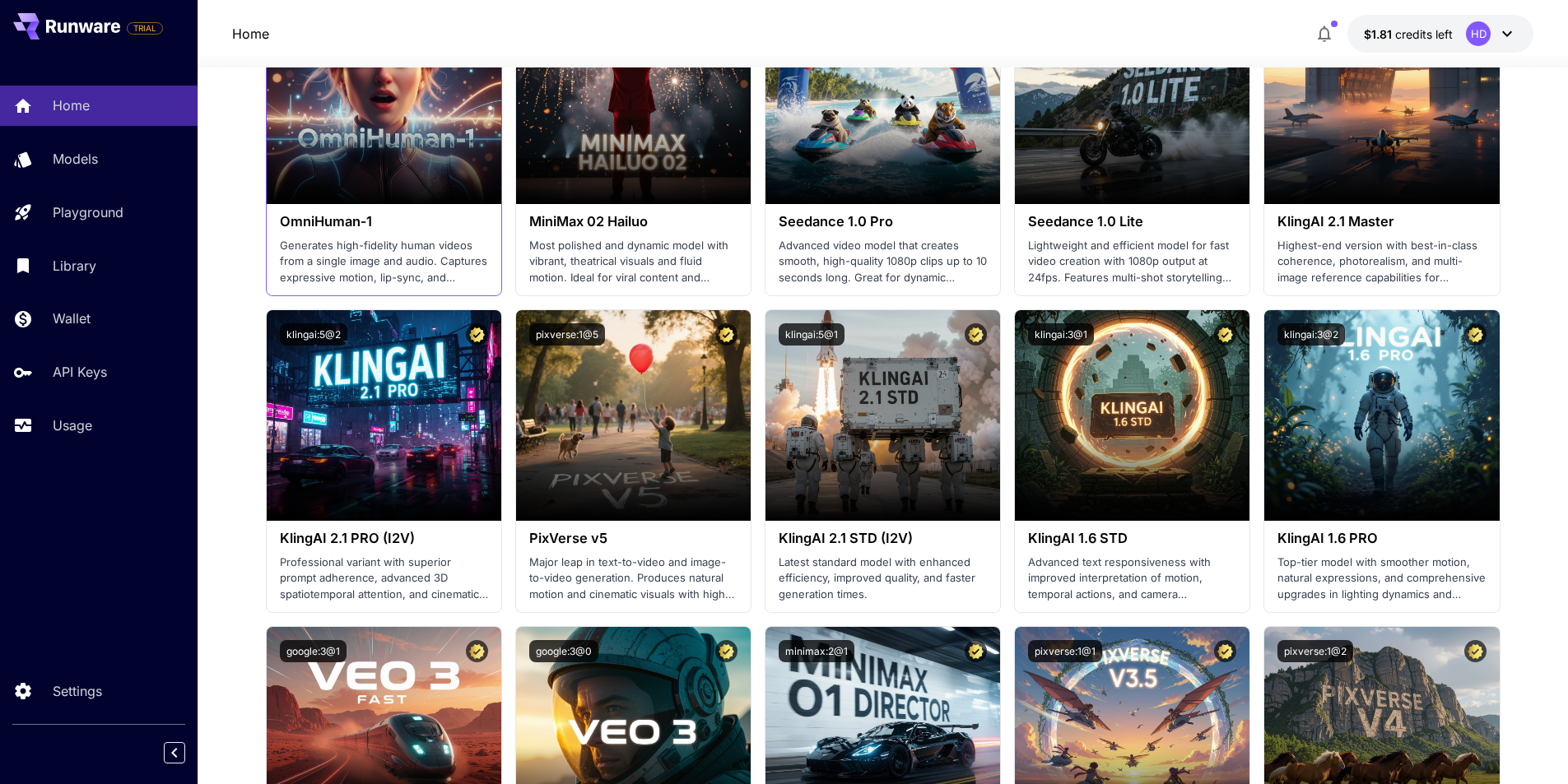
scroll to position [658, 0]
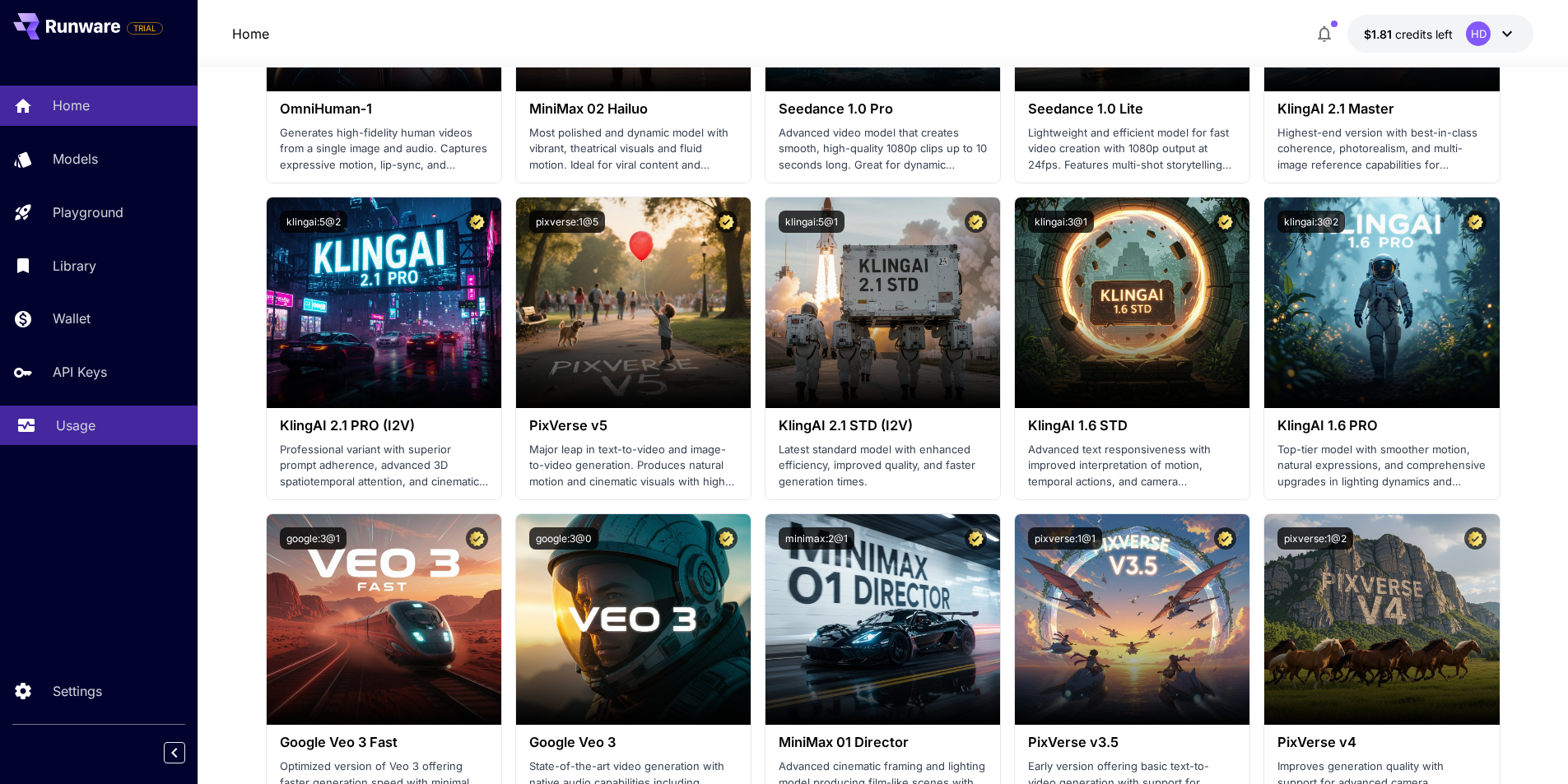
click at [92, 410] on link "Usage" at bounding box center [98, 426] width 197 height 41
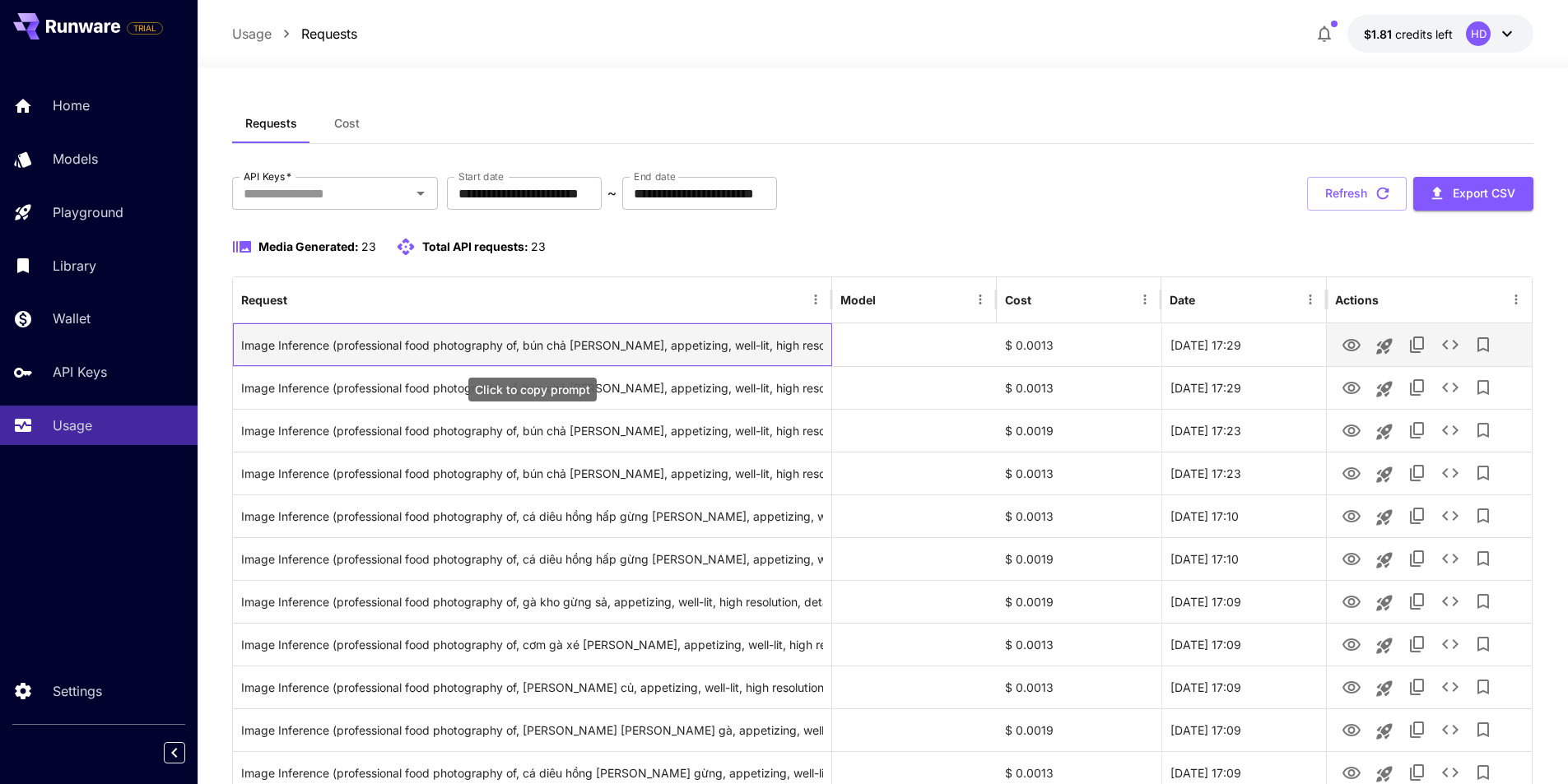
click at [496, 340] on div "Image Inference (professional food photography of, bún chả [PERSON_NAME], appet…" at bounding box center [532, 345] width 582 height 42
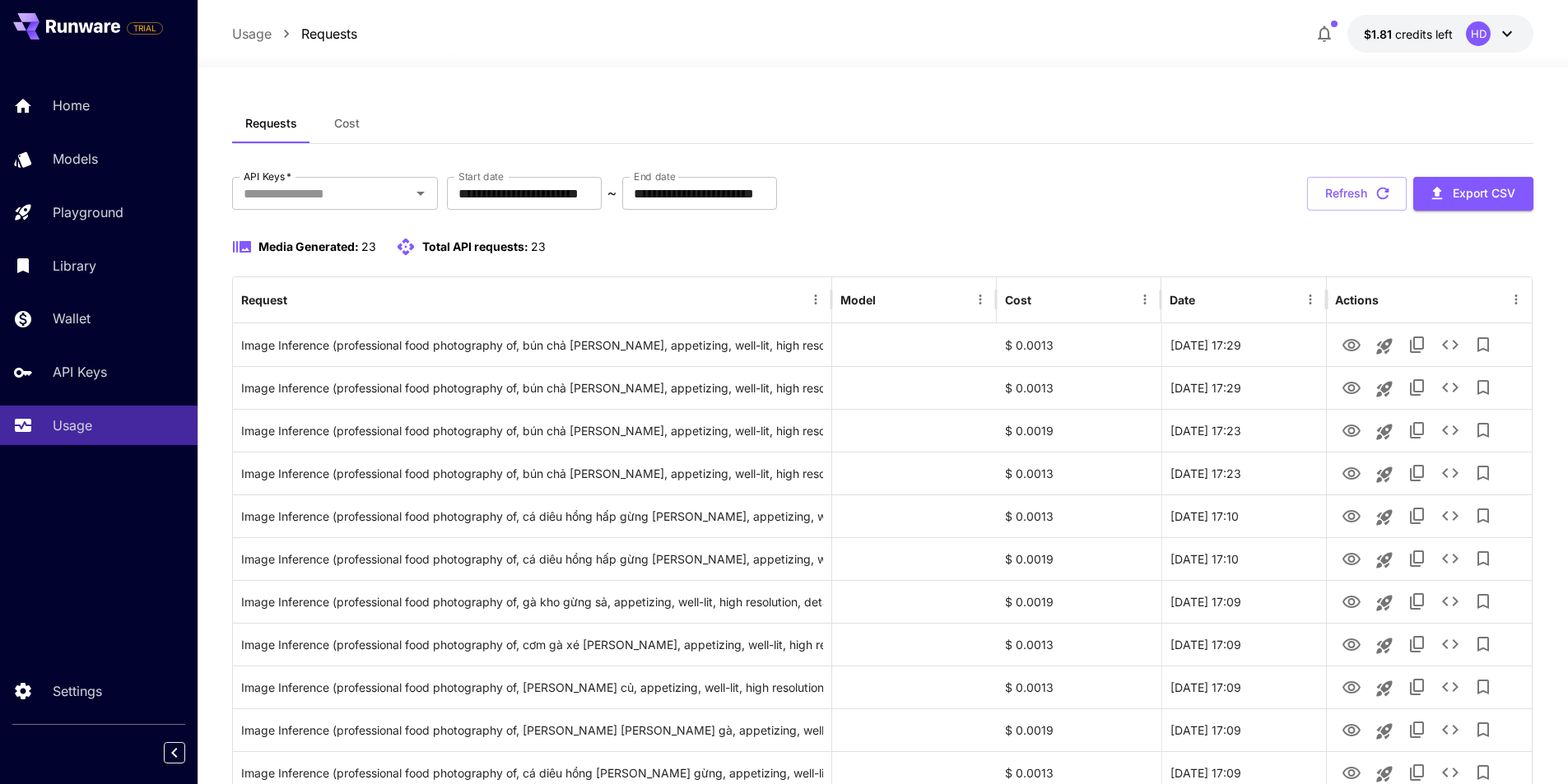
click at [947, 101] on div "**********" at bounding box center [884, 734] width 1302 height 1333
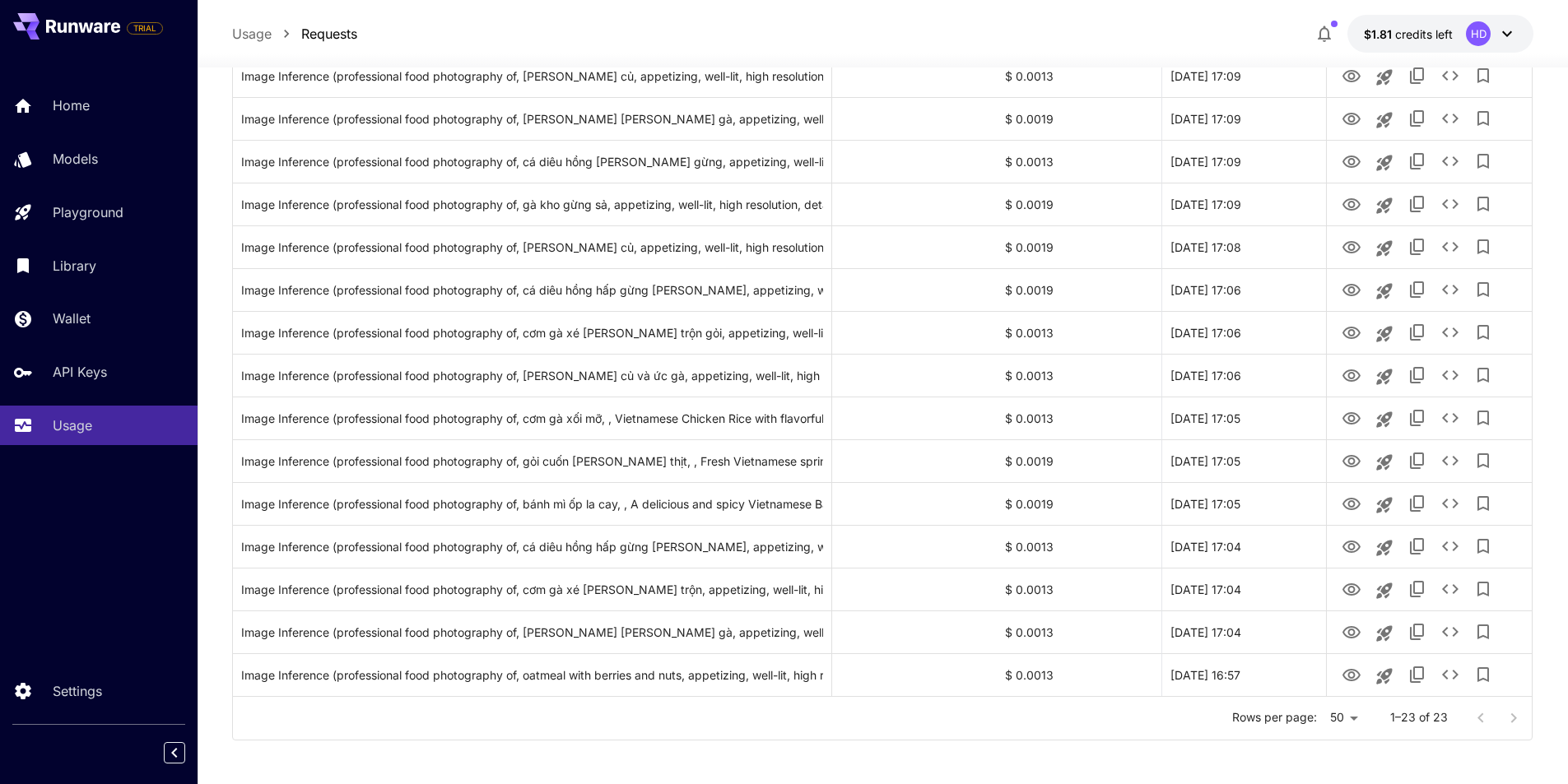
scroll to position [617, 0]
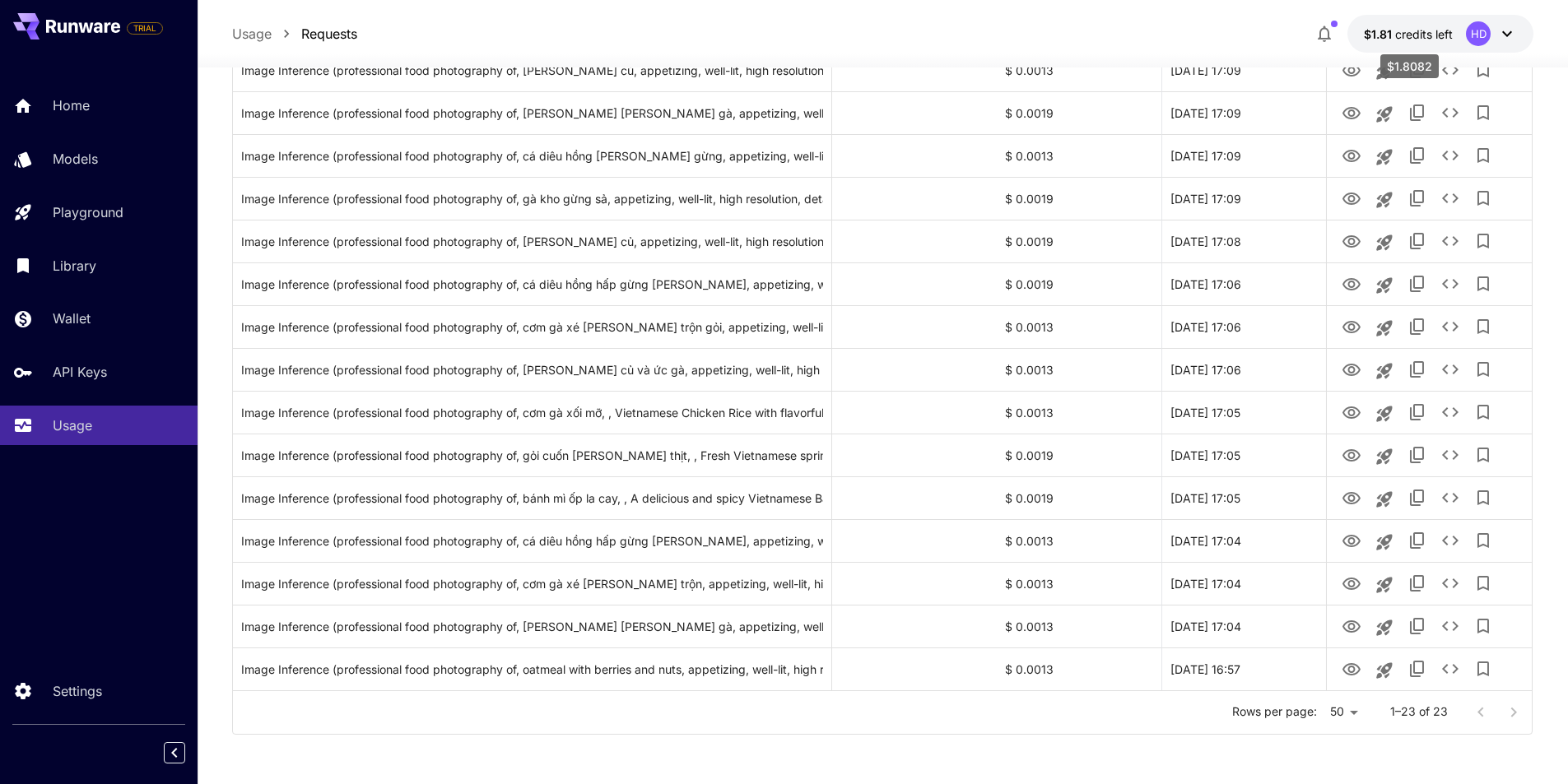
click at [1391, 28] on span "$1.81" at bounding box center [1379, 34] width 32 height 14
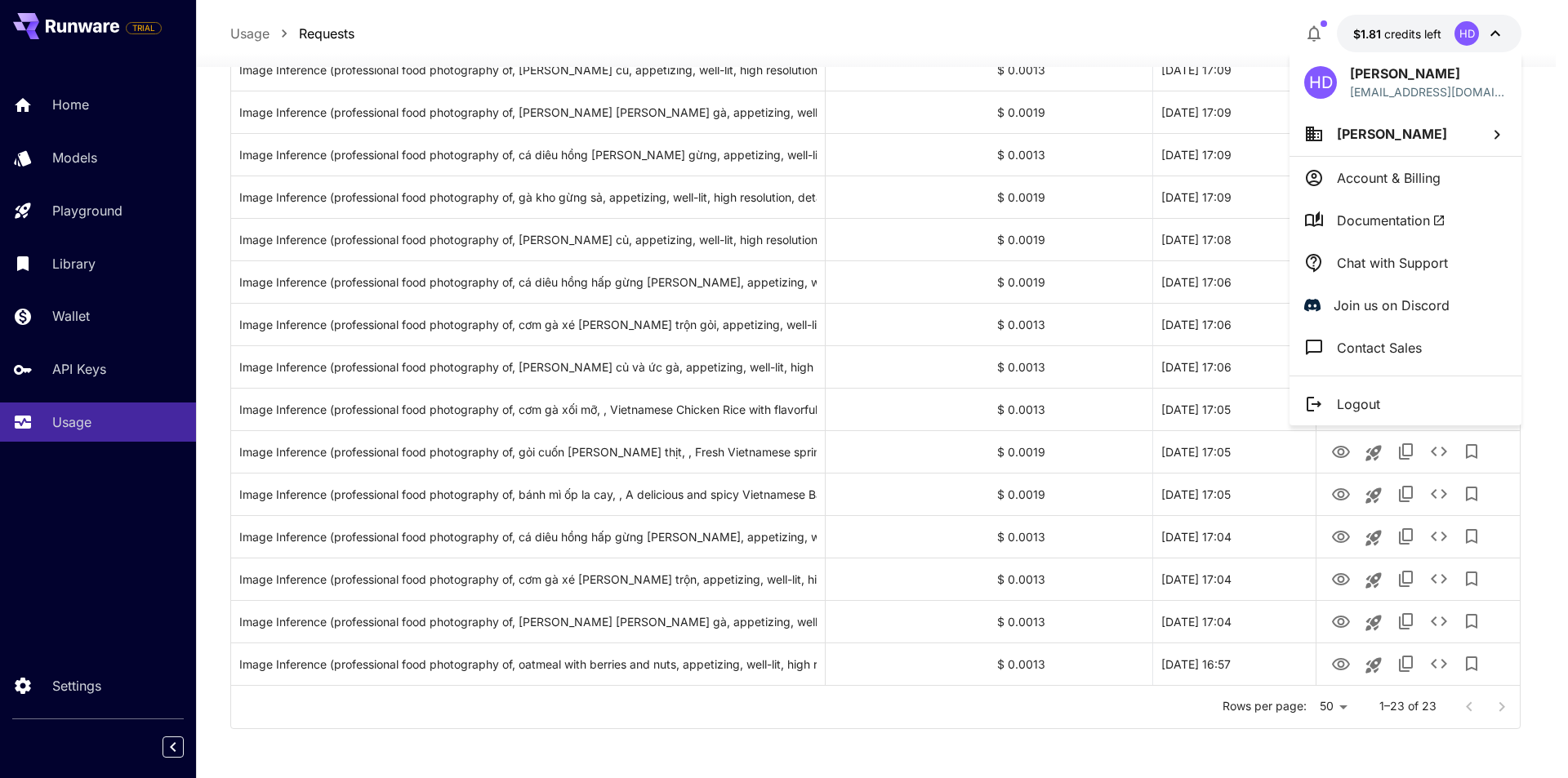
click at [1379, 28] on div at bounding box center [784, 389] width 1568 height 778
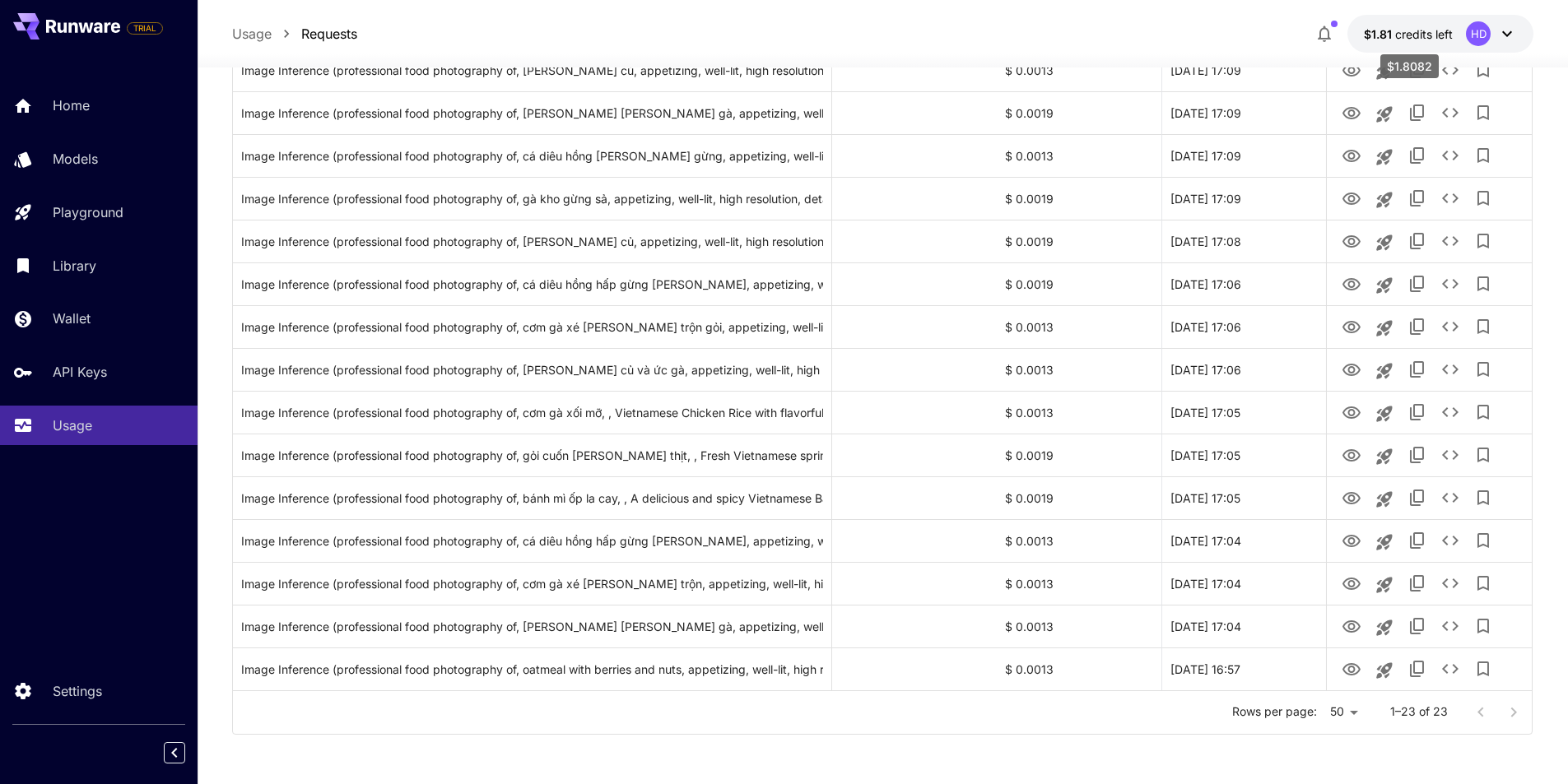
click at [1391, 28] on span "$1.81" at bounding box center [1379, 34] width 32 height 14
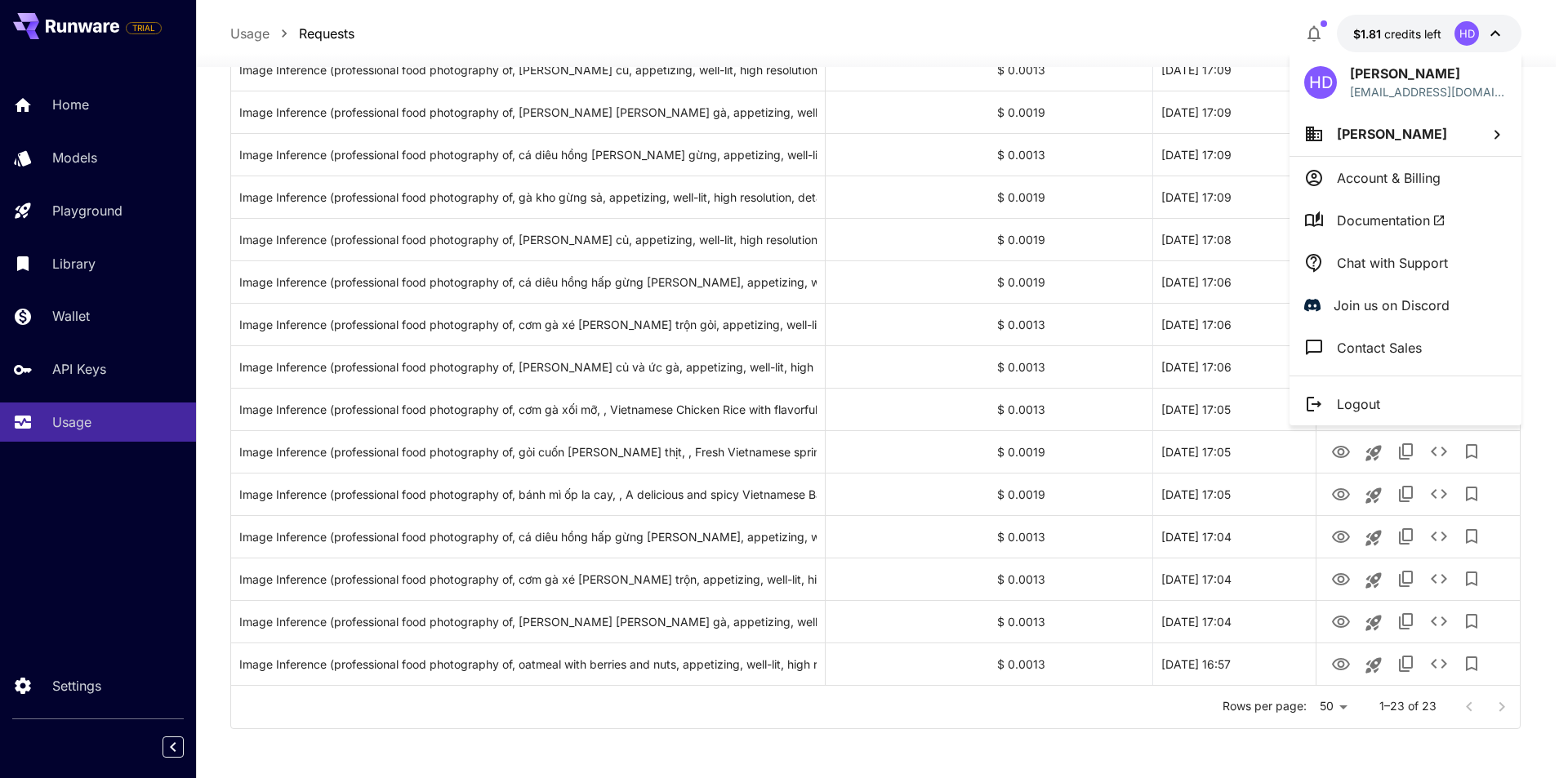
click at [1379, 27] on div at bounding box center [784, 389] width 1568 height 778
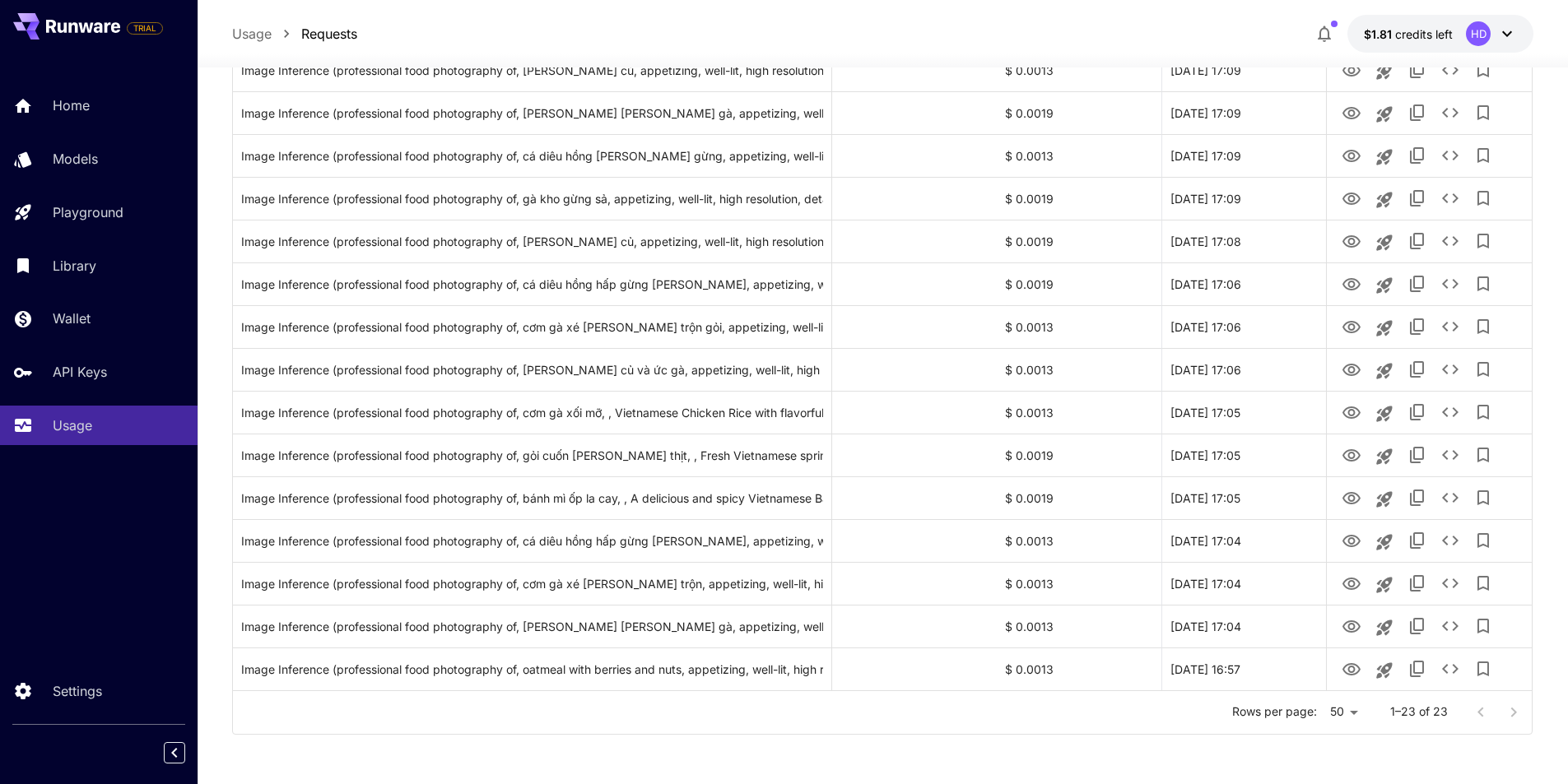
click at [911, 14] on div "Usage Requests $1.81 credits left HD" at bounding box center [884, 33] width 1302 height 38
drag, startPoint x: 66, startPoint y: 646, endPoint x: 121, endPoint y: 423, distance: 229.7
click at [66, 647] on div "TRIAL Home Models Playground Library Wallet API Keys Usage Settings" at bounding box center [98, 392] width 197 height 784
click at [122, 116] on link "Home" at bounding box center [98, 105] width 197 height 41
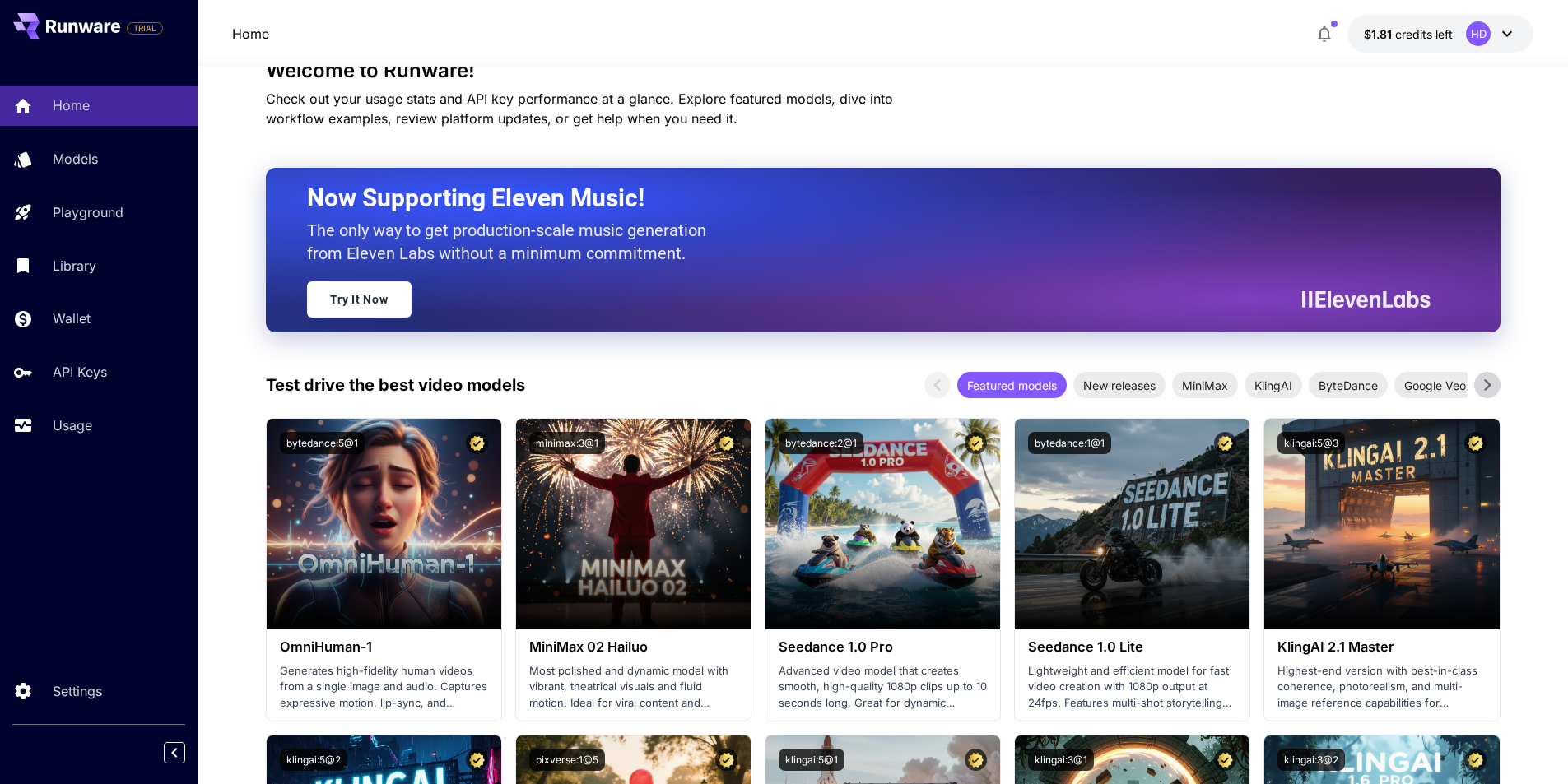
scroll to position [165, 0]
